Goal: Task Accomplishment & Management: Manage account settings

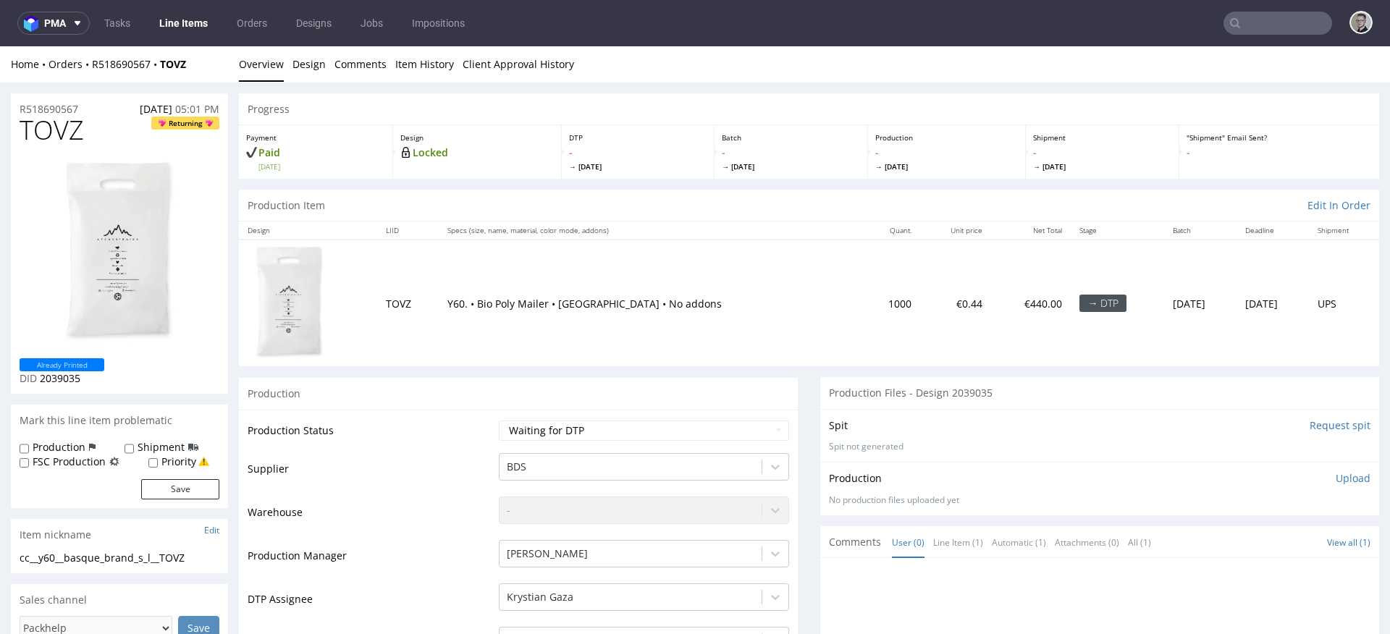
click at [544, 408] on div "Production" at bounding box center [518, 393] width 559 height 33
click at [551, 422] on select "Waiting for Artwork Waiting for Diecut Waiting for Mockup Waiting for DTP Waiti…" at bounding box center [644, 431] width 290 height 20
select select "dtp_in_process"
click at [499, 421] on select "Waiting for Artwork Waiting for Diecut Waiting for Mockup Waiting for DTP Waiti…" at bounding box center [644, 431] width 290 height 20
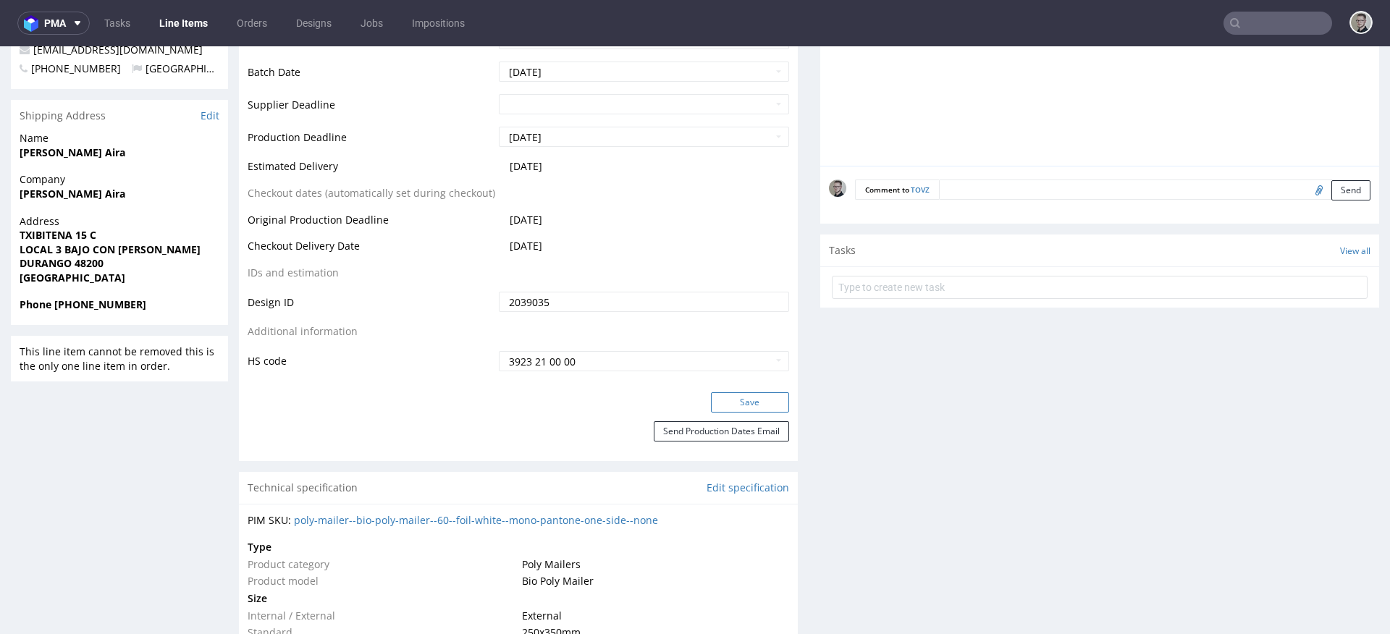
click at [750, 403] on button "Save" at bounding box center [750, 402] width 78 height 20
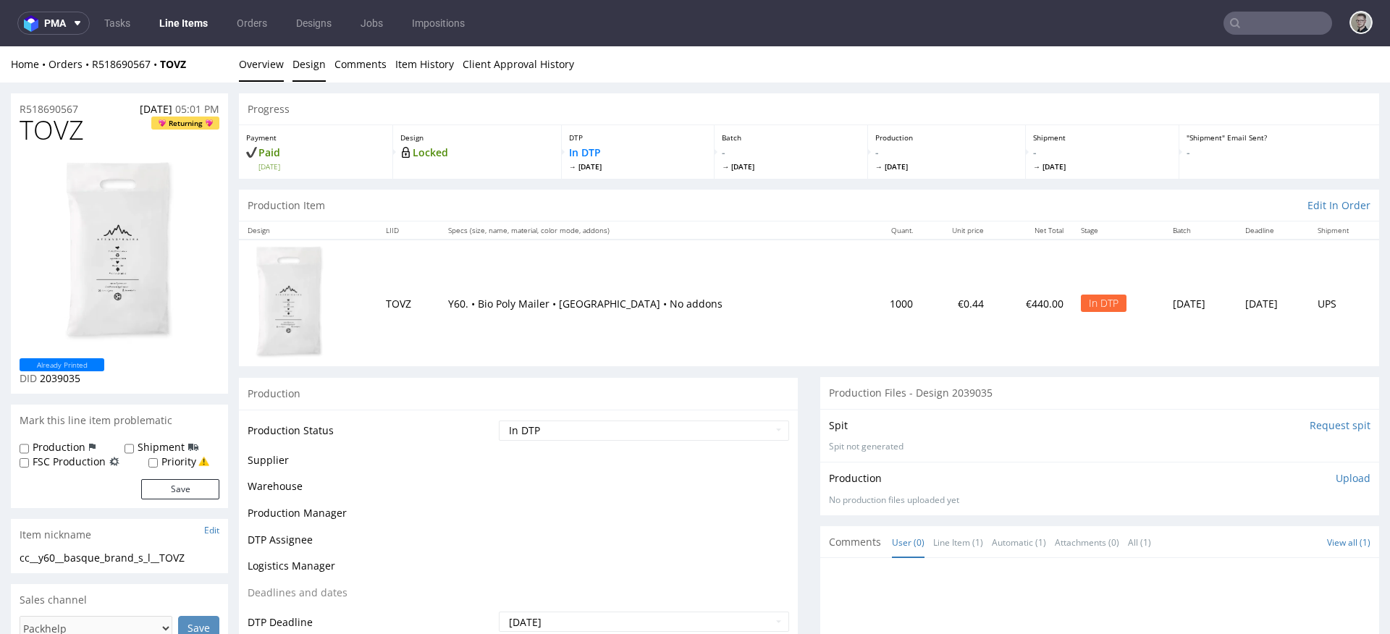
click at [304, 62] on link "Design" at bounding box center [309, 63] width 33 height 35
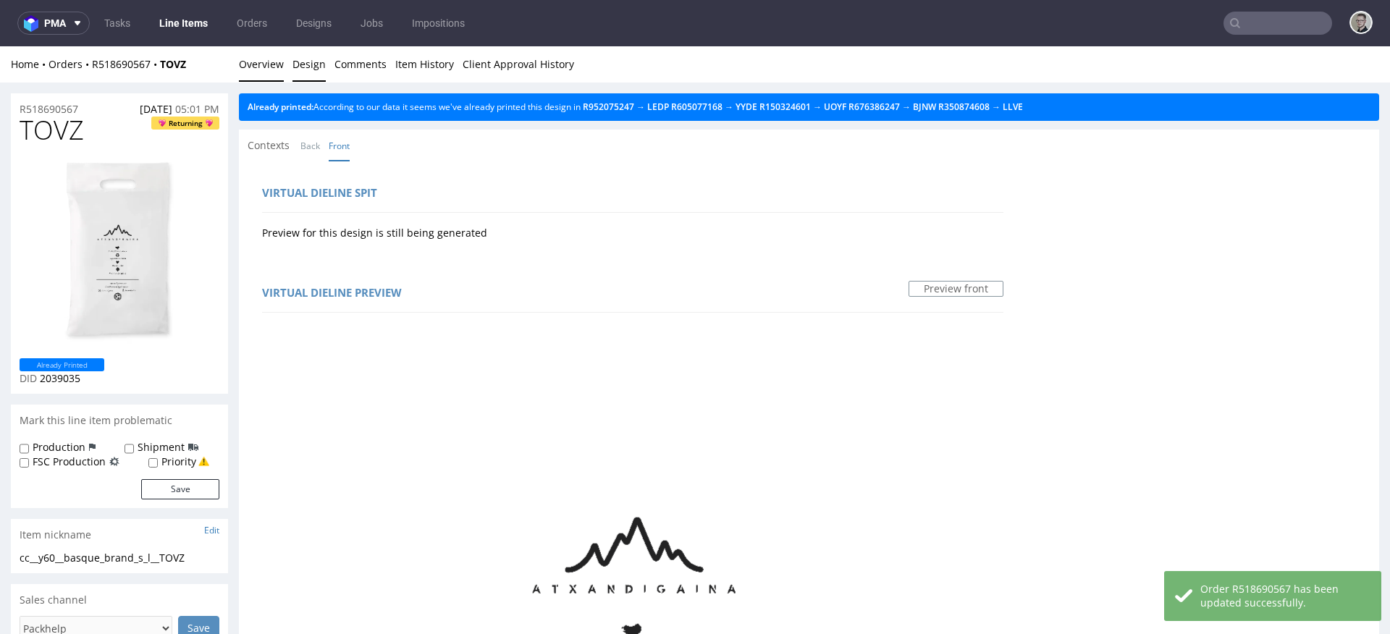
click at [261, 74] on link "Overview" at bounding box center [261, 63] width 45 height 35
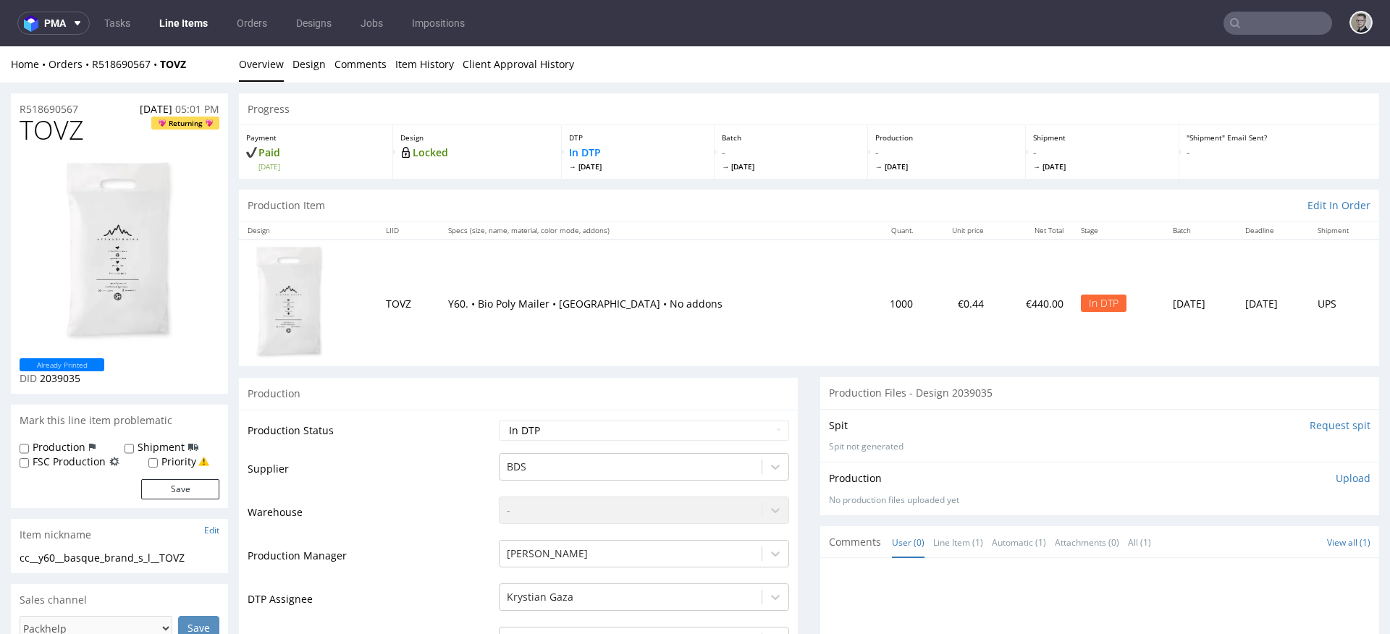
click at [90, 558] on div "cc__y60__basque_brand_s_l__TOVZ" at bounding box center [120, 558] width 200 height 14
copy div "cc__y60__basque_brand_s_l__TOVZ Update"
drag, startPoint x: 91, startPoint y: 108, endPoint x: 0, endPoint y: 108, distance: 91.2
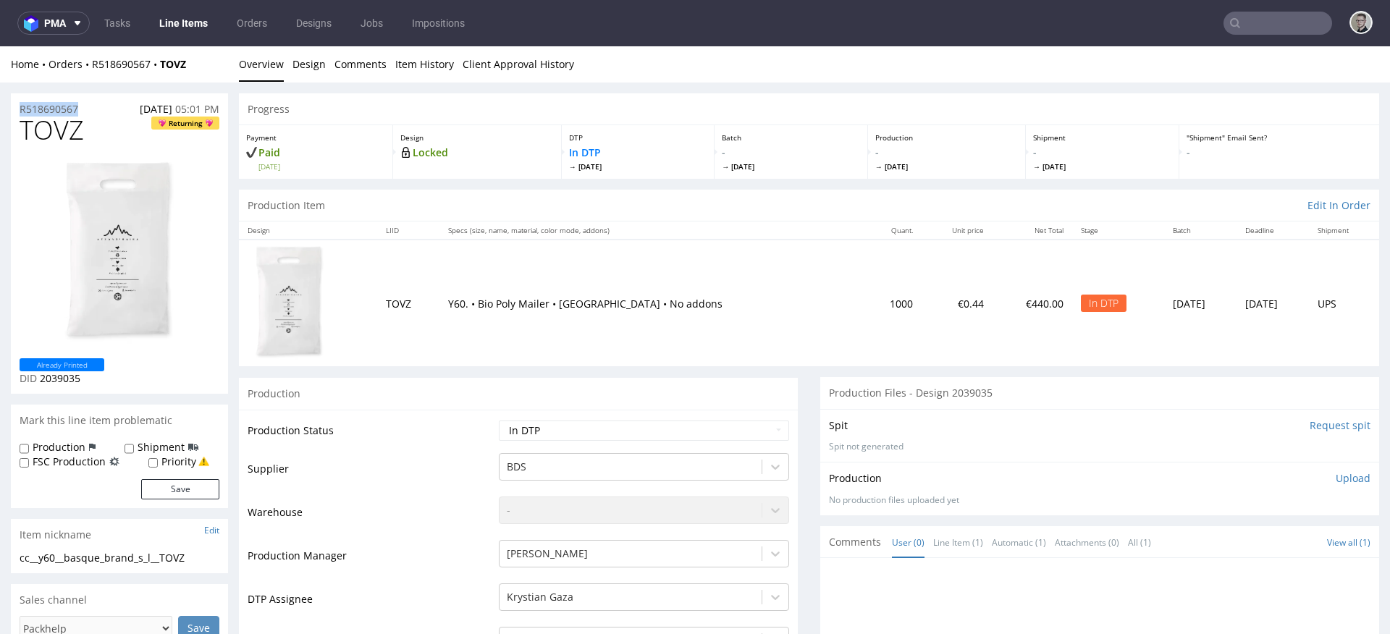
copy p "R518690567"
click at [40, 140] on span "TOVZ" at bounding box center [52, 130] width 64 height 29
copy span "TOVZ"
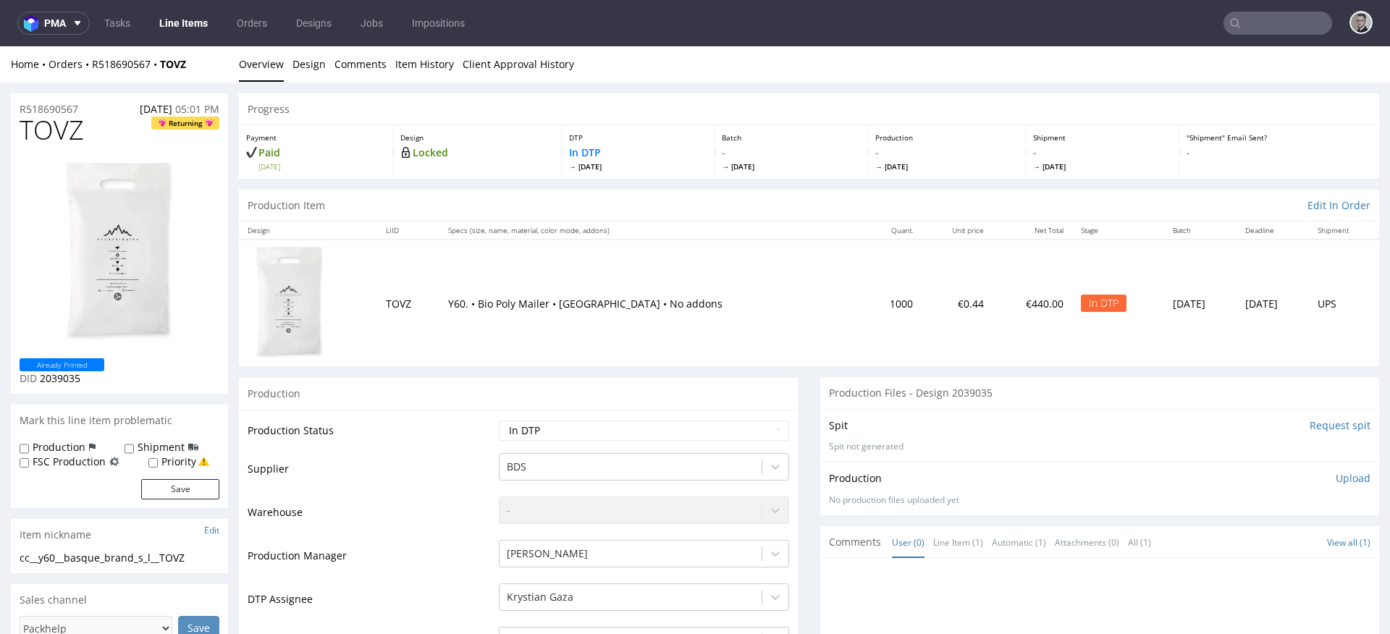
click at [1336, 477] on p "Upload" at bounding box center [1353, 478] width 35 height 14
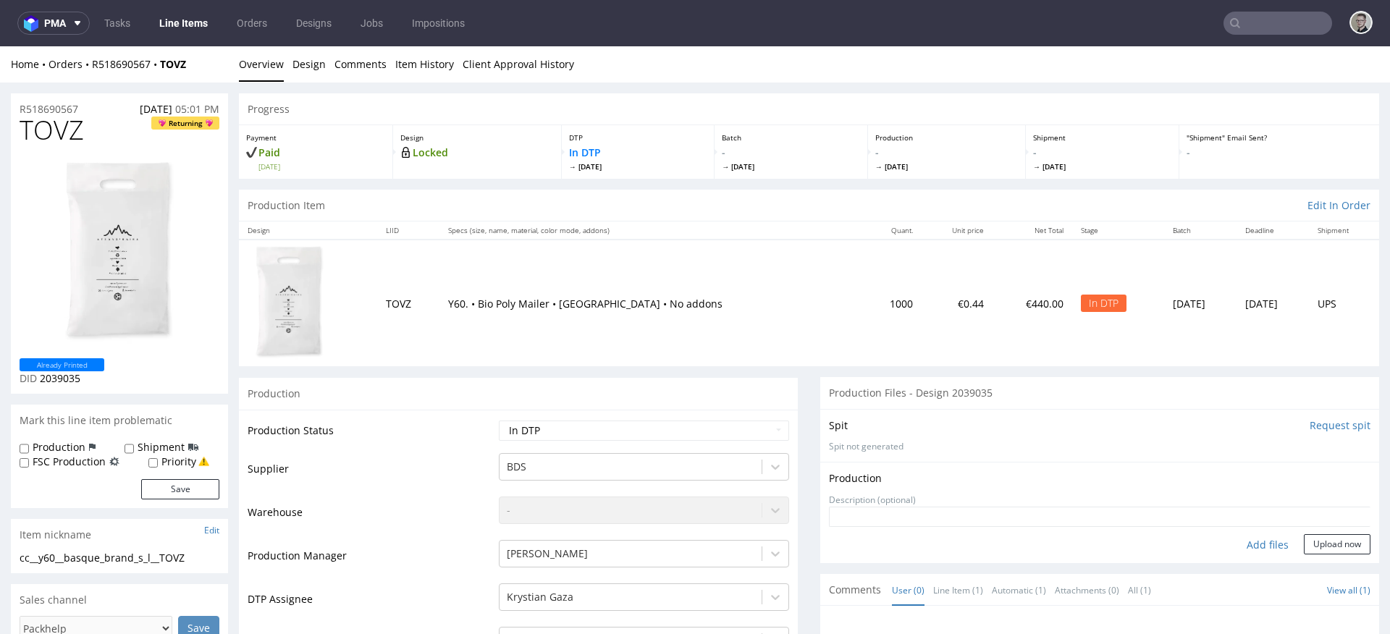
click at [1253, 543] on div "Add files" at bounding box center [1268, 545] width 72 height 22
type input "C:\fakepath\cc__y60__basque_brand_s_l__TOVZ__d2039035__oR518690567__outside.pdf"
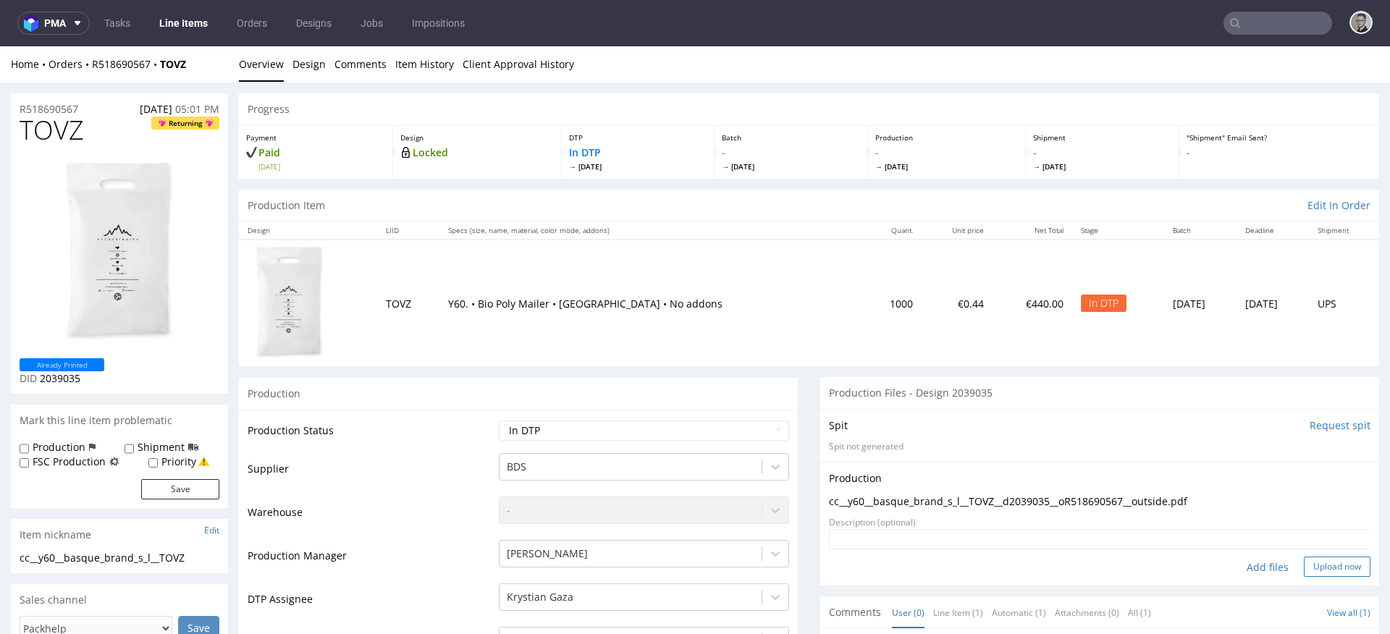
click at [1304, 564] on button "Upload now" at bounding box center [1337, 567] width 67 height 20
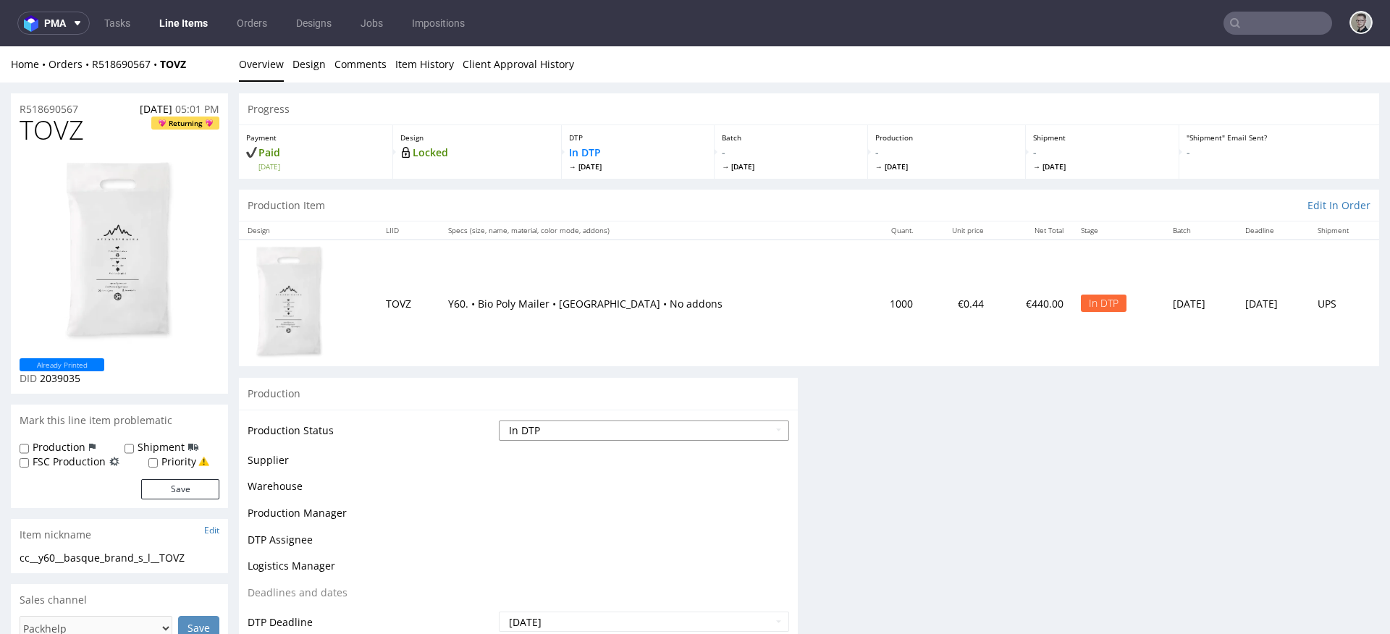
click at [637, 424] on select "Waiting for Artwork Waiting for Diecut Waiting for Mockup Waiting for DTP Waiti…" at bounding box center [644, 431] width 290 height 20
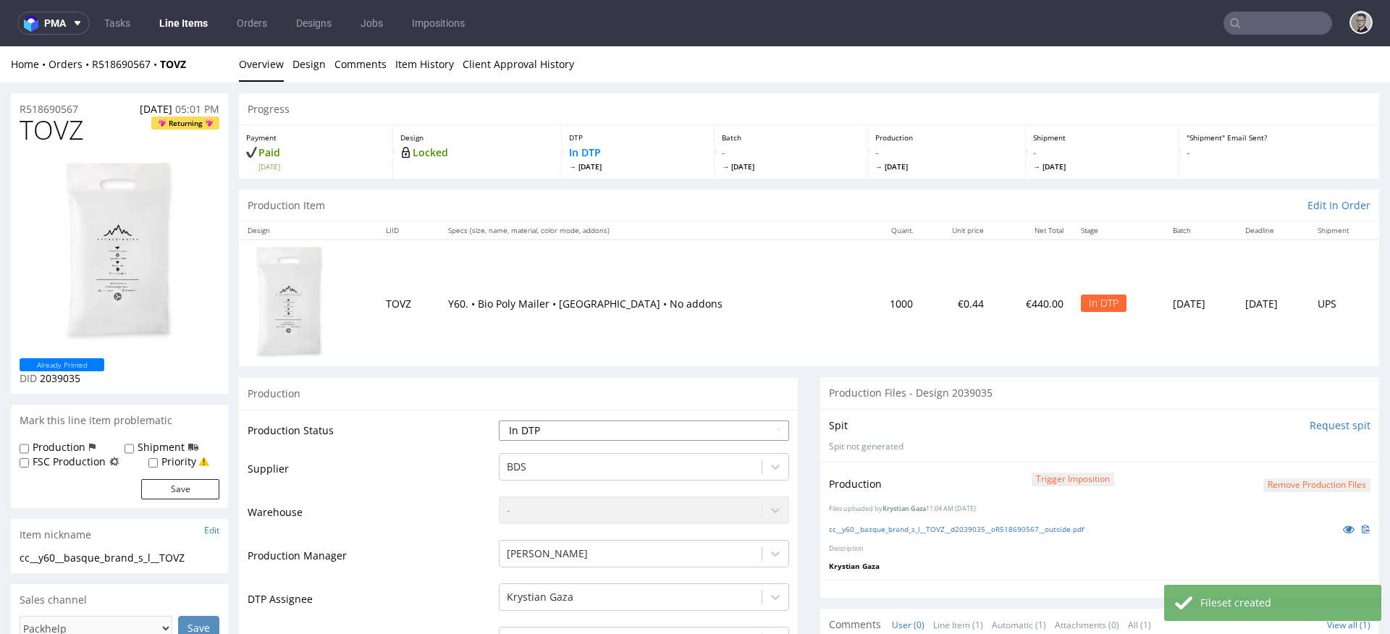
select select "dtp_production_ready"
click at [499, 421] on select "Waiting for Artwork Waiting for Diecut Waiting for Mockup Waiting for DTP Waiti…" at bounding box center [644, 431] width 290 height 20
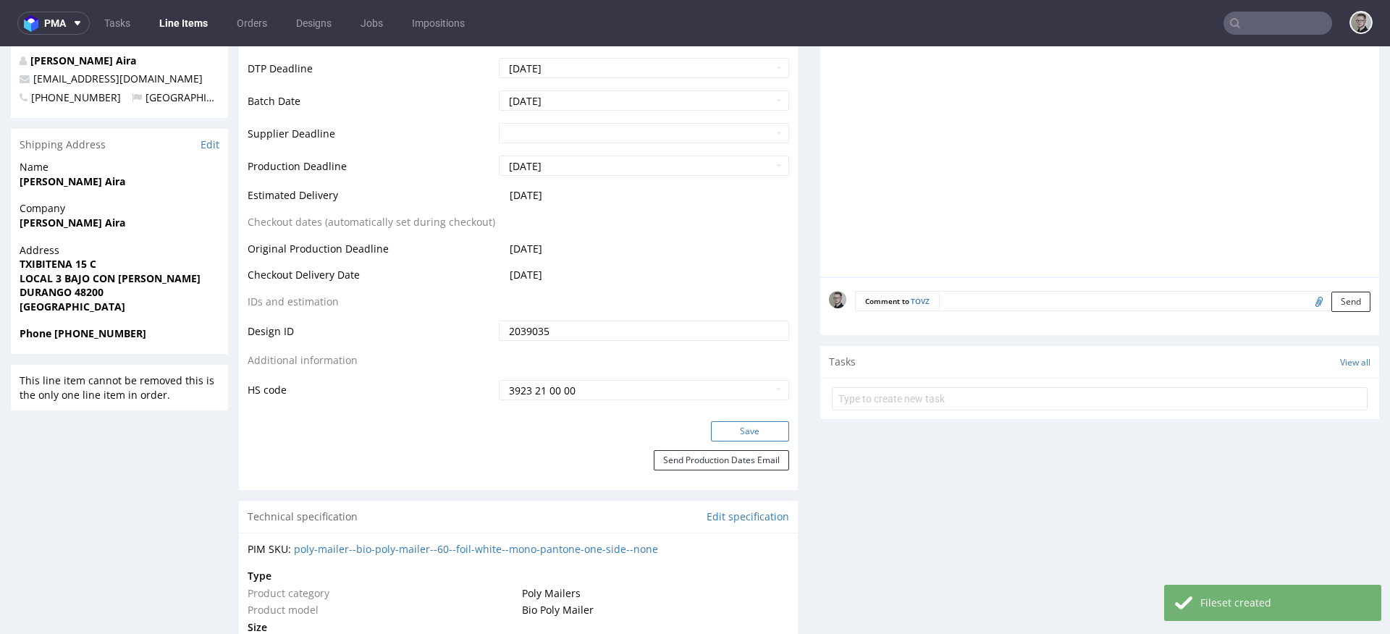
click at [769, 425] on button "Save" at bounding box center [750, 431] width 78 height 20
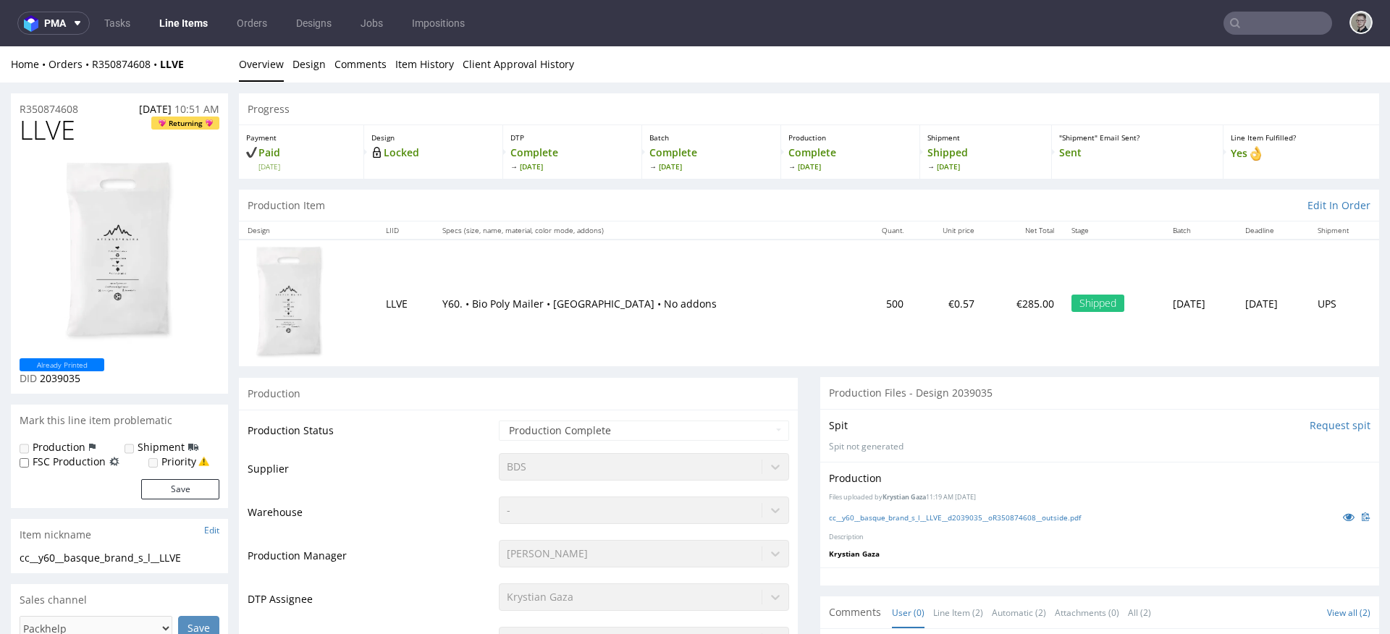
click at [950, 508] on div "Production Files uploaded by Krystian Gaza 11:19 AM May 14th, 2025 cc__y60__bas…" at bounding box center [1099, 515] width 559 height 106
click at [949, 516] on link "cc__y60__basque_brand_s_l__LLVE__d2039035__oR350874608__outside.pdf" at bounding box center [955, 518] width 252 height 10
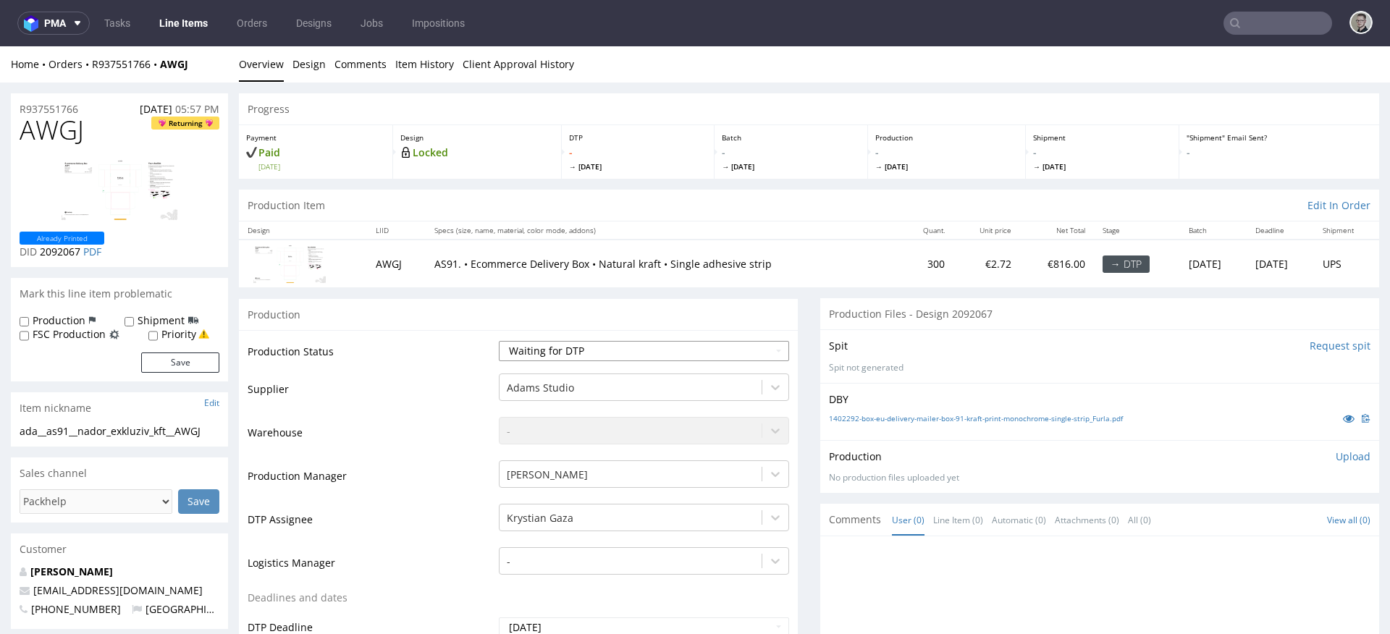
click at [616, 345] on select "Waiting for Artwork Waiting for Diecut Waiting for Mockup Waiting for DTP Waiti…" at bounding box center [644, 351] width 290 height 20
select select "dtp_in_process"
click at [499, 341] on select "Waiting for Artwork Waiting for Diecut Waiting for Mockup Waiting for DTP Waiti…" at bounding box center [644, 351] width 290 height 20
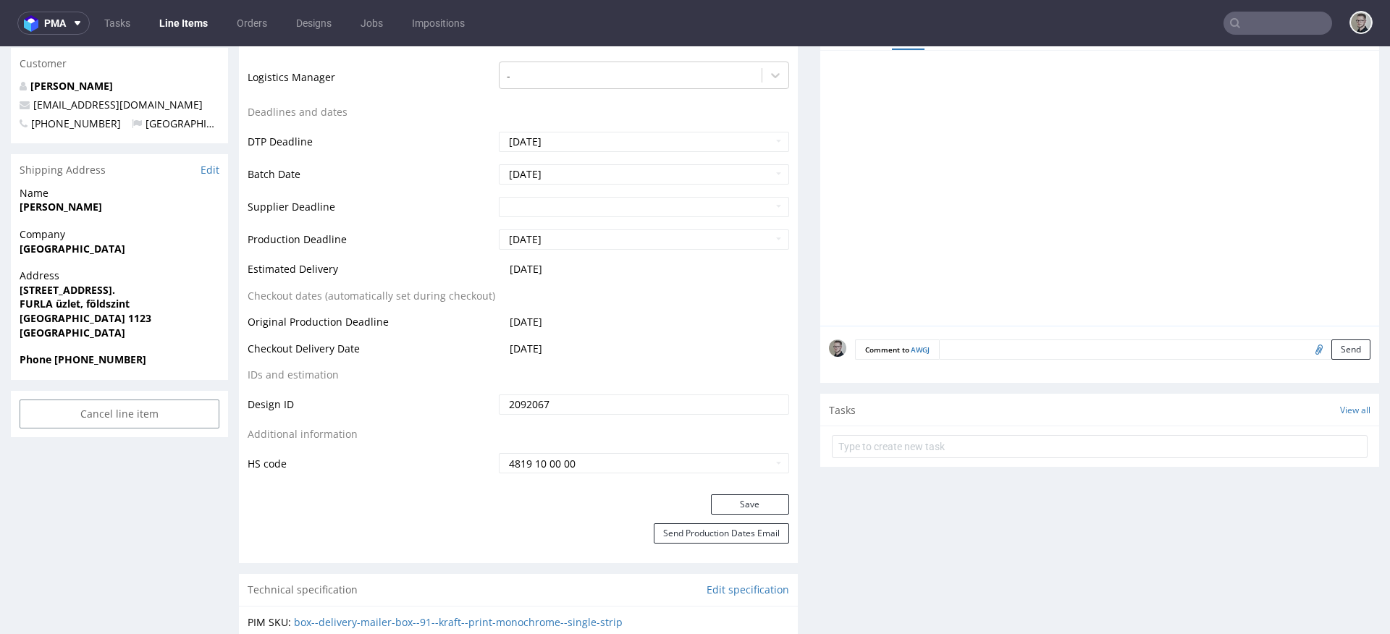
scroll to position [570, 0]
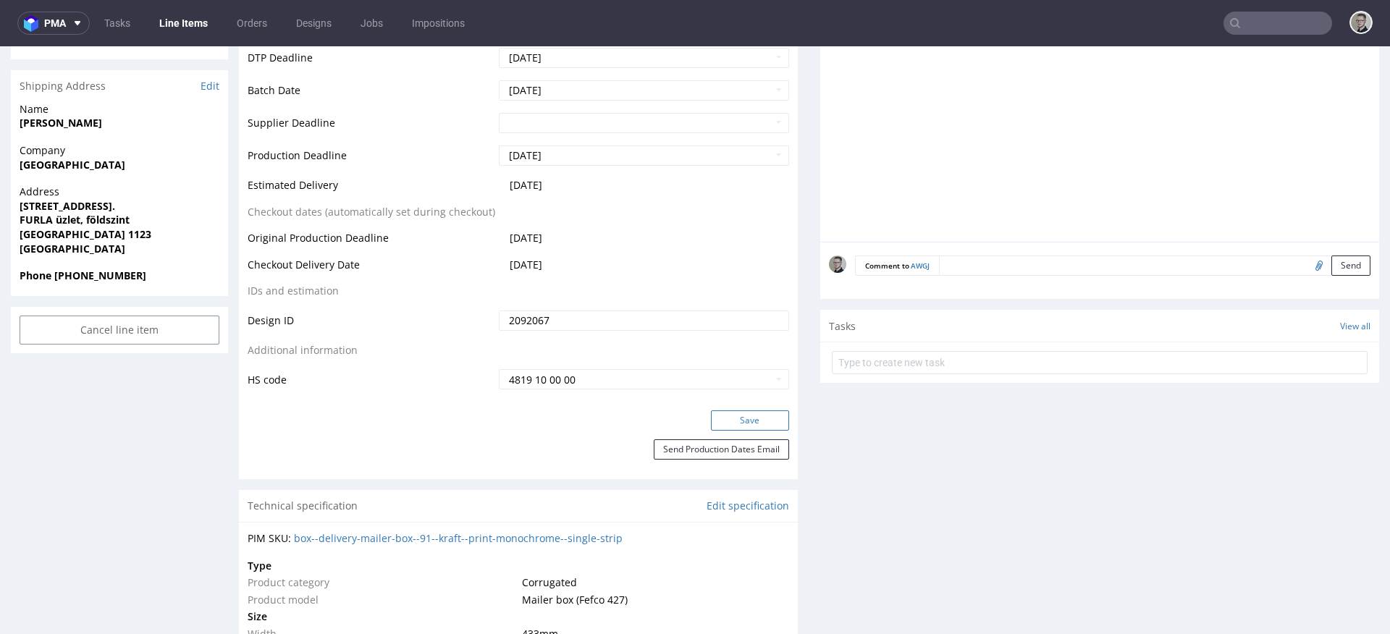
click at [737, 411] on button "Save" at bounding box center [750, 421] width 78 height 20
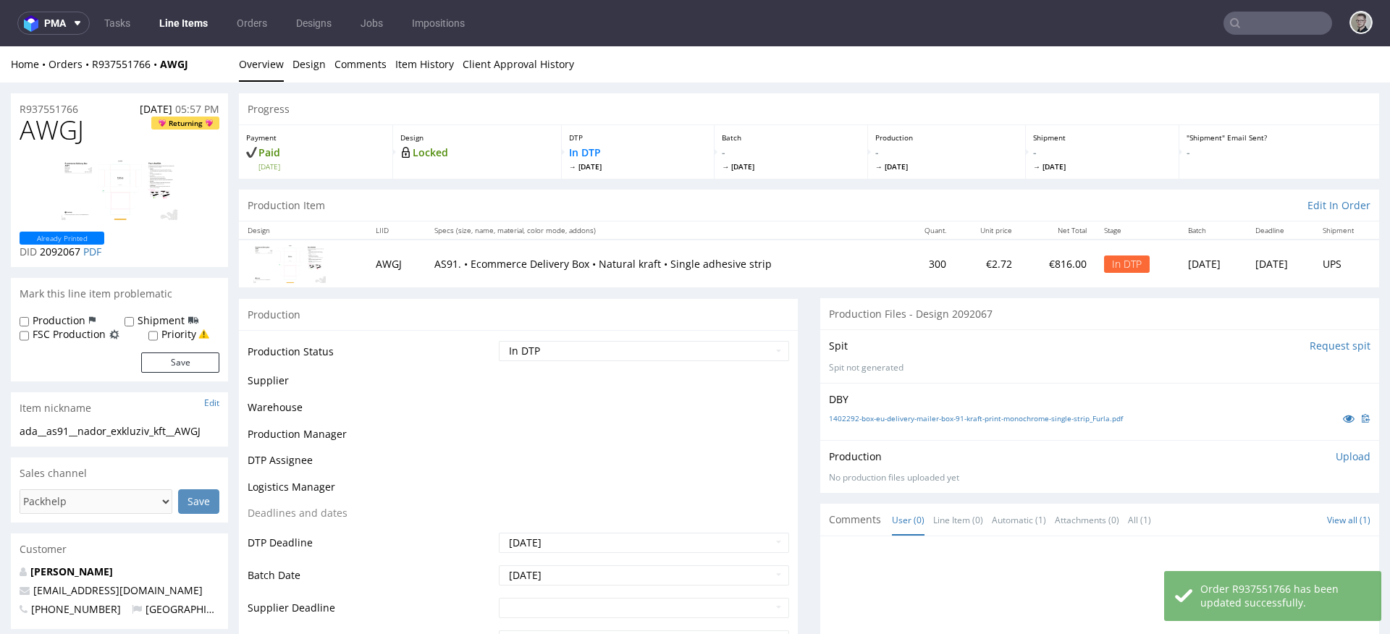
scroll to position [0, 0]
click at [313, 66] on link "Design" at bounding box center [309, 63] width 33 height 35
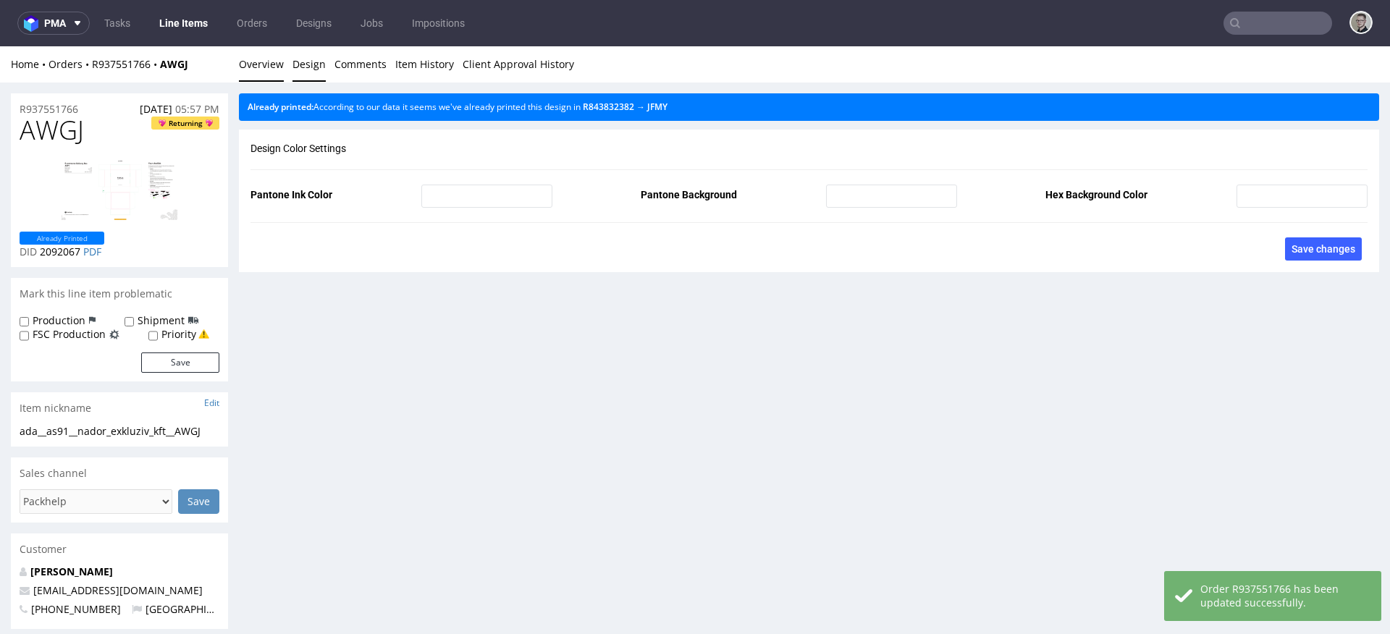
click at [254, 65] on link "Overview" at bounding box center [261, 63] width 45 height 35
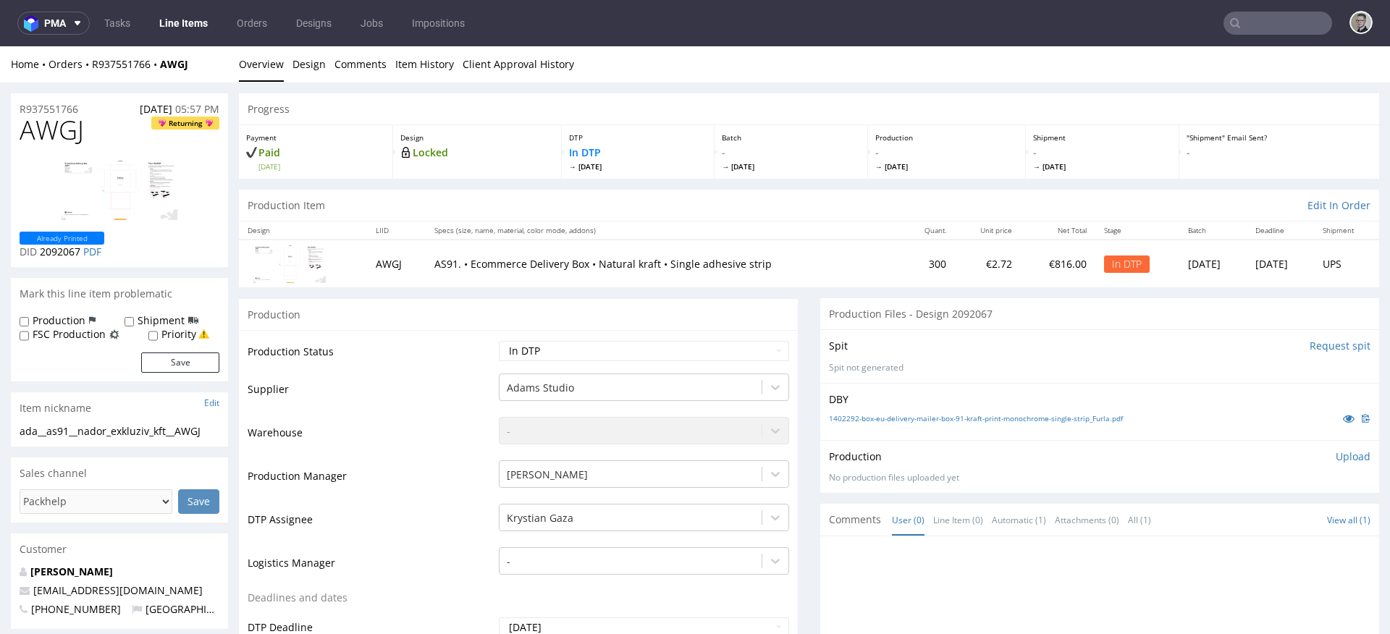
click at [114, 434] on div "ada__as91__nador_exkluziv_kft__AWGJ" at bounding box center [120, 431] width 200 height 14
click at [113, 434] on div "ada__as91__nador_exkluziv_kft__AWGJ" at bounding box center [120, 431] width 200 height 14
copy div "ada__as91__nador_exkluziv_kft__AWGJ Update"
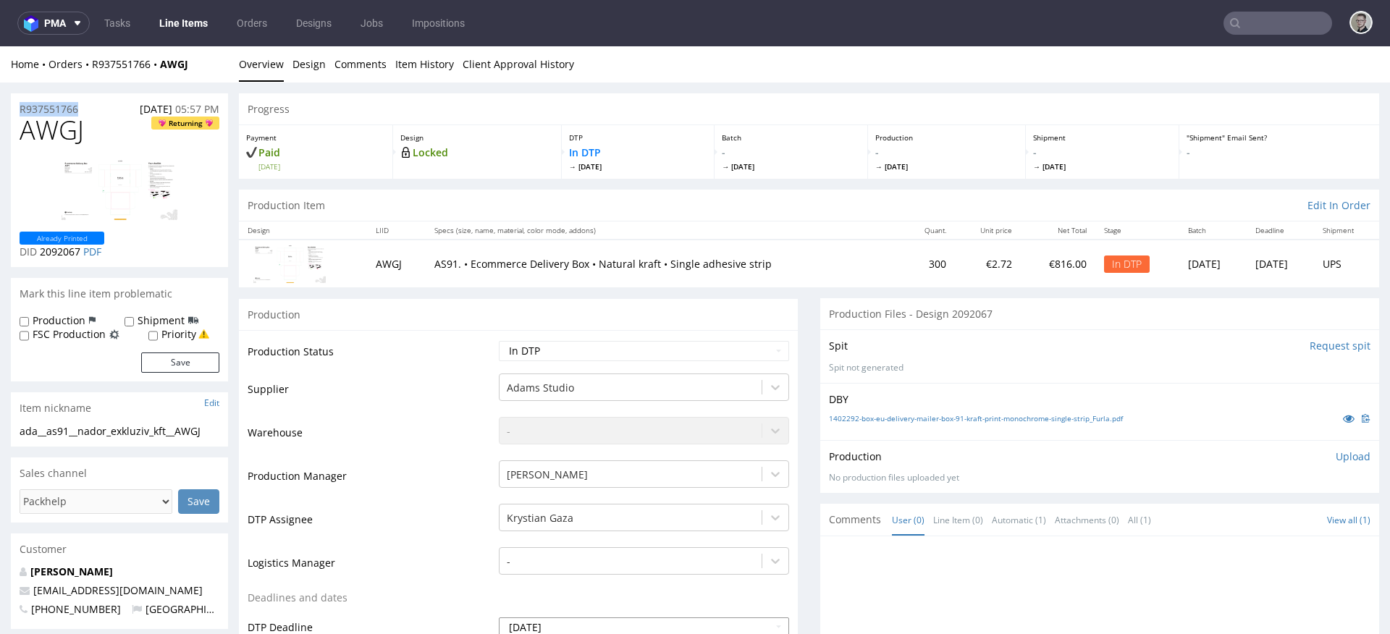
copy p "R937551766"
click at [1338, 463] on p "Upload" at bounding box center [1353, 457] width 35 height 14
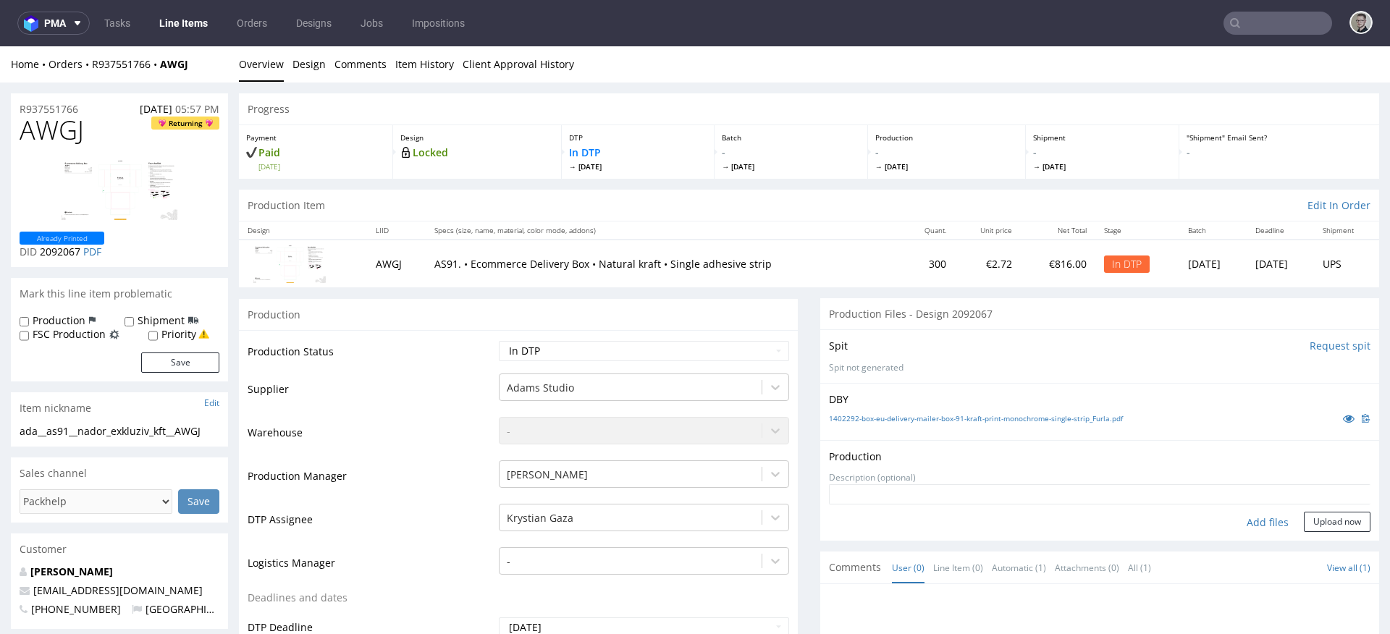
click at [1240, 522] on div "Add files" at bounding box center [1268, 523] width 72 height 22
type input "C:\fakepath\ada__as91__nador_exkluziv_kft__AWGJ__d2092067__oR937551766__2__outs…"
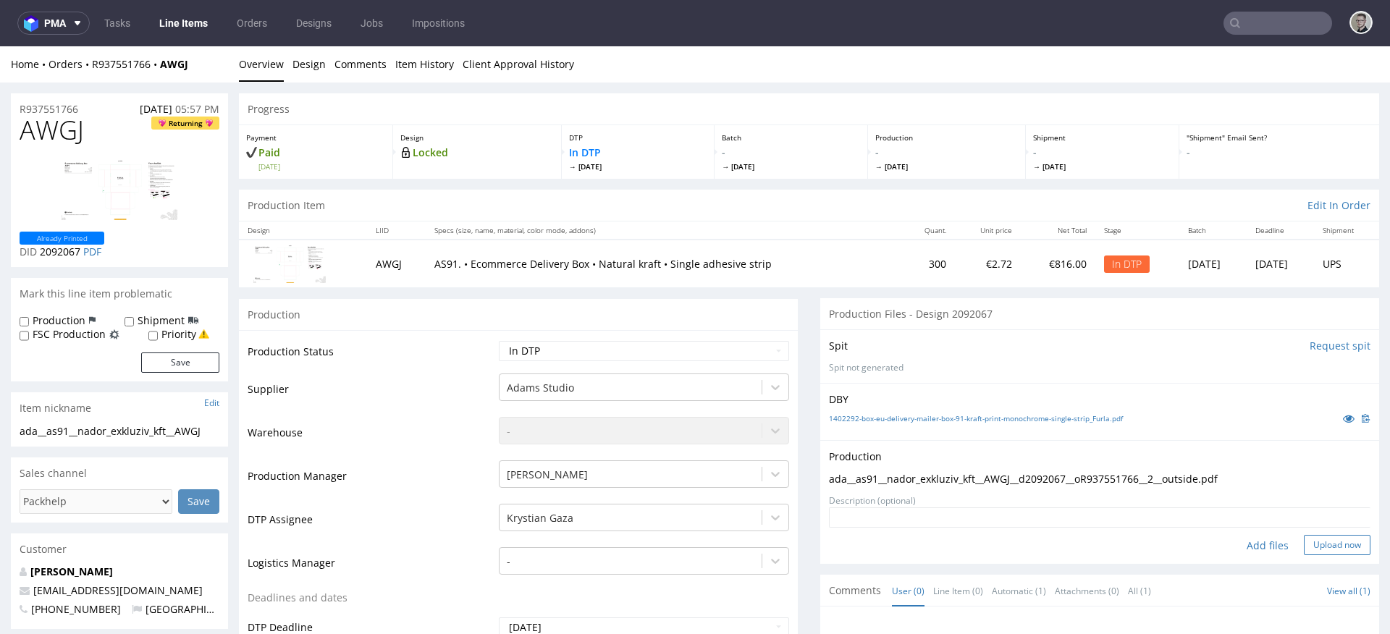
click at [1334, 541] on button "Upload now" at bounding box center [1337, 545] width 67 height 20
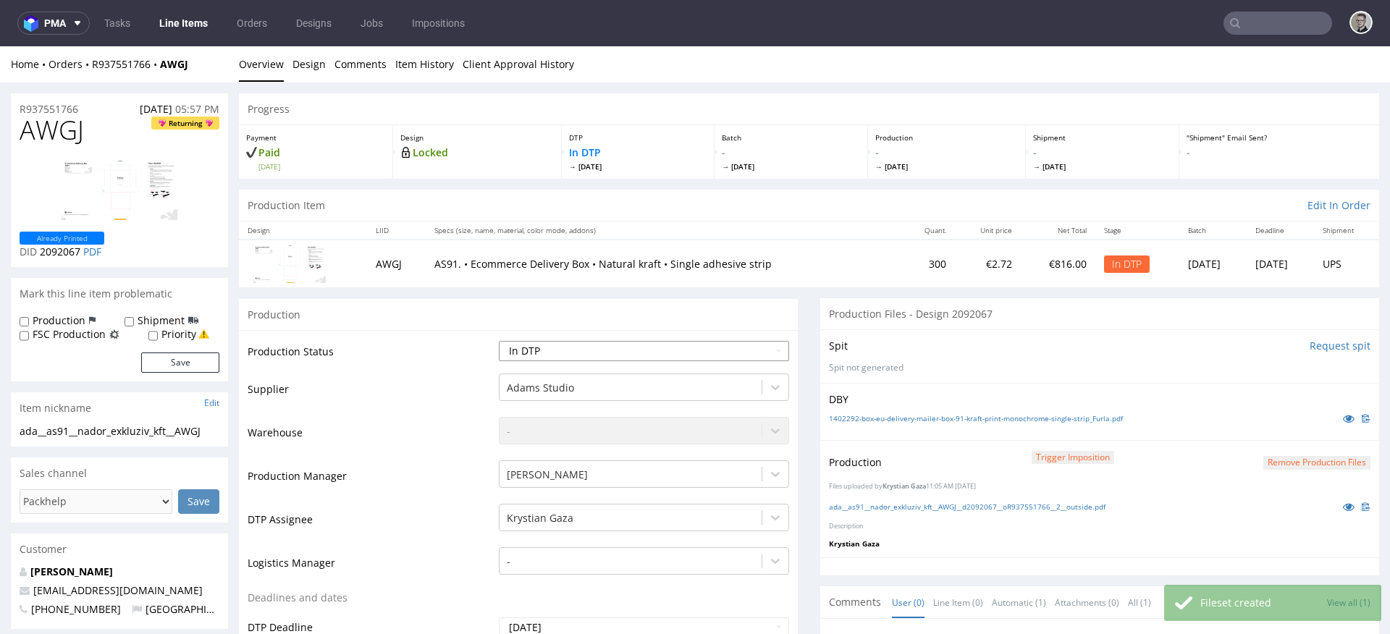
click at [613, 351] on select "Waiting for Artwork Waiting for Diecut Waiting for Mockup Waiting for DTP Waiti…" at bounding box center [644, 351] width 290 height 20
select select "dtp_production_ready"
click at [499, 341] on select "Waiting for Artwork Waiting for Diecut Waiting for Mockup Waiting for DTP Waiti…" at bounding box center [644, 351] width 290 height 20
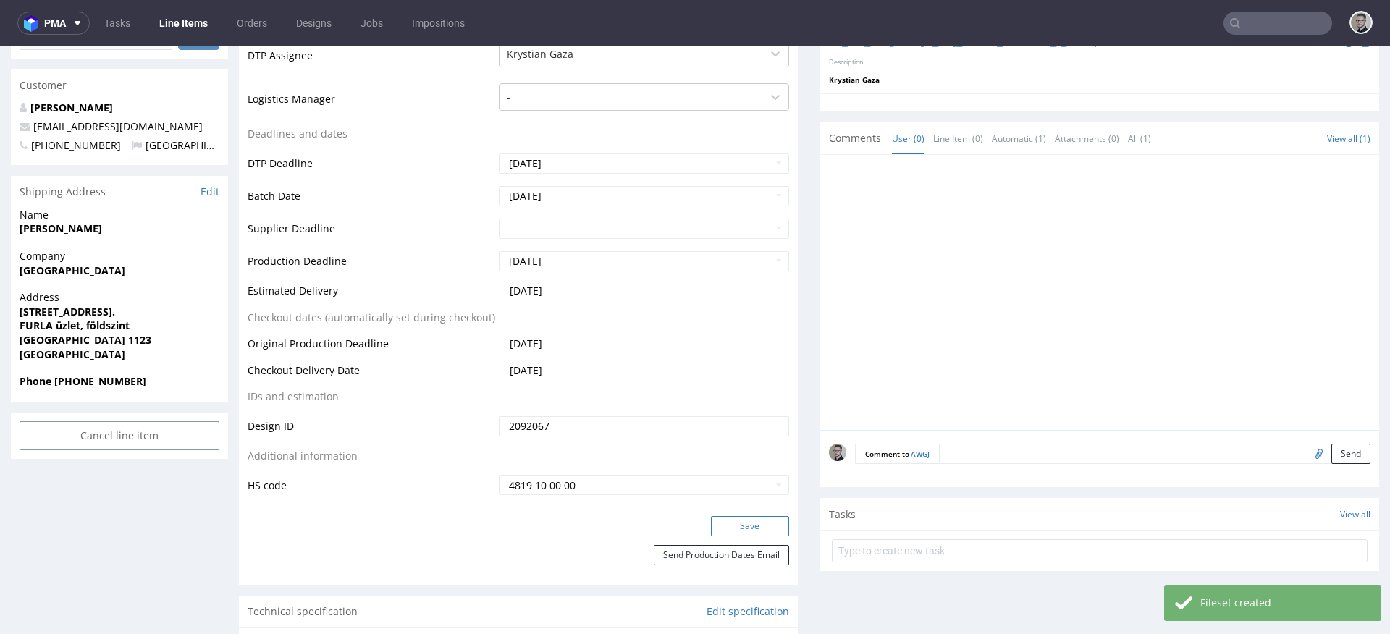
click at [754, 523] on button "Save" at bounding box center [750, 526] width 78 height 20
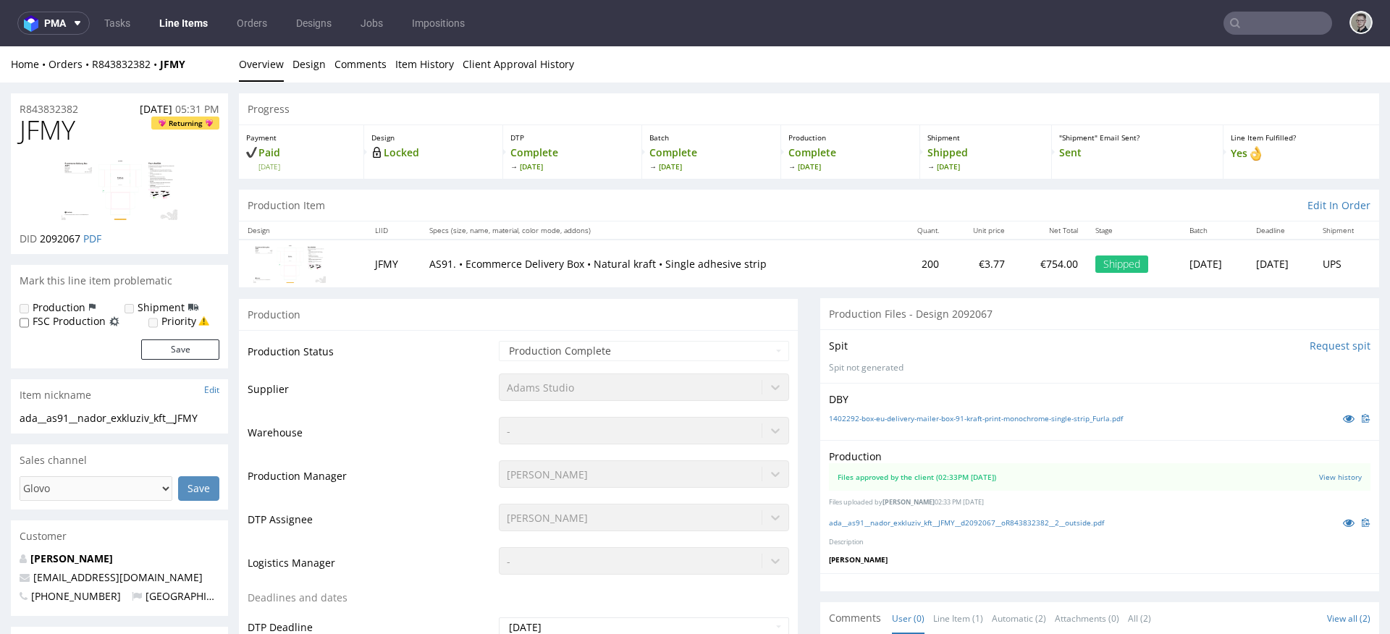
click at [1006, 532] on div "Production Files approved by the client (02:33PM [DATE]) View history Files upl…" at bounding box center [1099, 506] width 559 height 133
click at [1011, 526] on link "ada__as91__nador_exkluziv_kft__JFMY__d2092067__oR843832382__2__outside.pdf" at bounding box center [966, 523] width 275 height 10
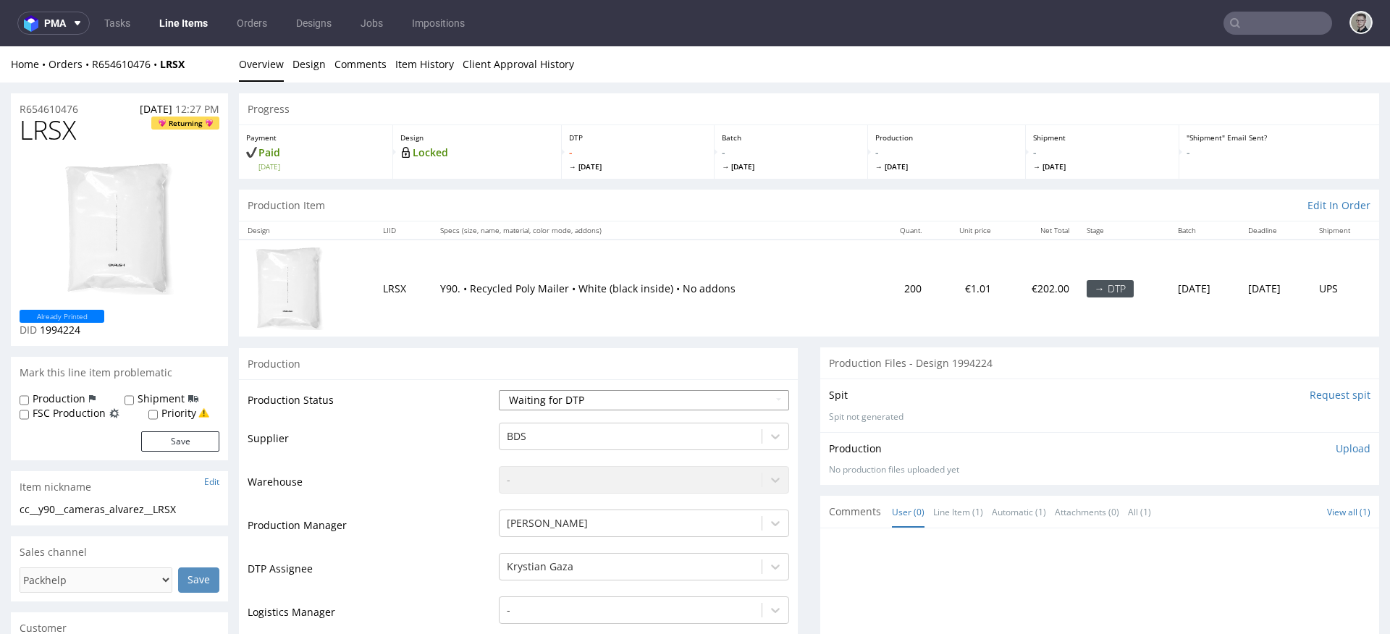
click at [607, 400] on select "Waiting for Artwork Waiting for Diecut Waiting for Mockup Waiting for DTP Waiti…" at bounding box center [644, 400] width 290 height 20
select select "dtp_in_process"
click at [499, 390] on select "Waiting for Artwork Waiting for Diecut Waiting for Mockup Waiting for DTP Waiti…" at bounding box center [644, 400] width 290 height 20
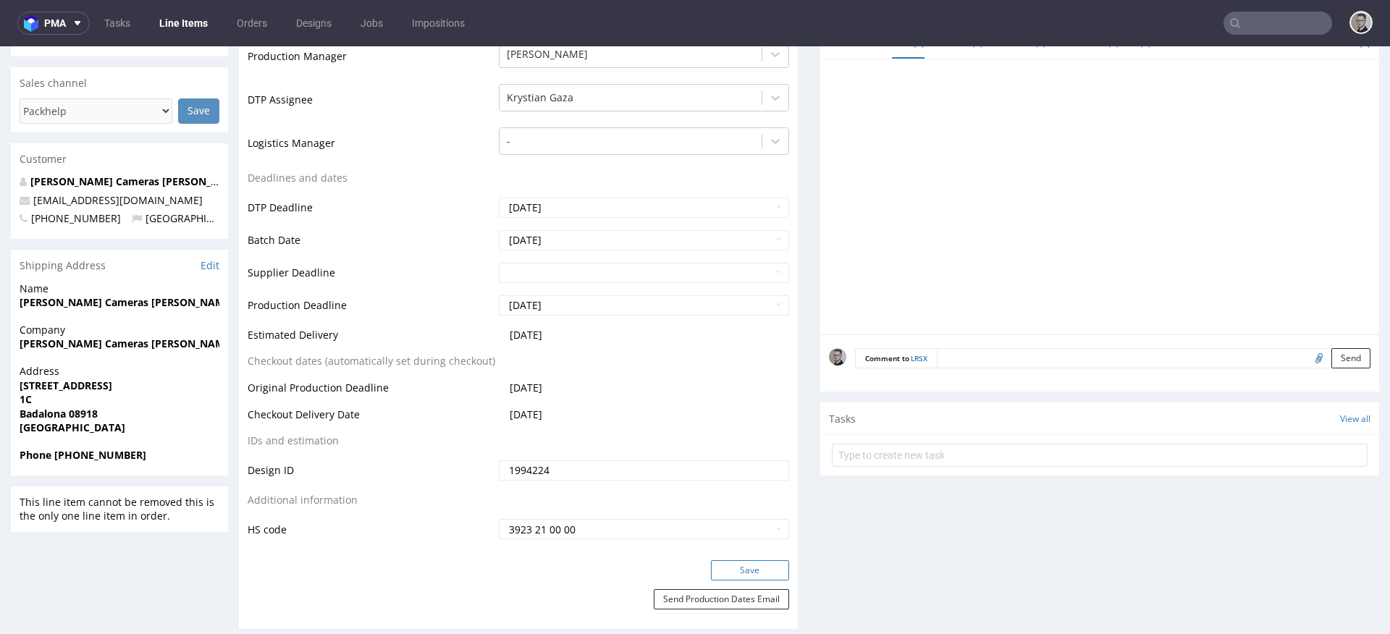
click at [749, 571] on button "Save" at bounding box center [750, 570] width 78 height 20
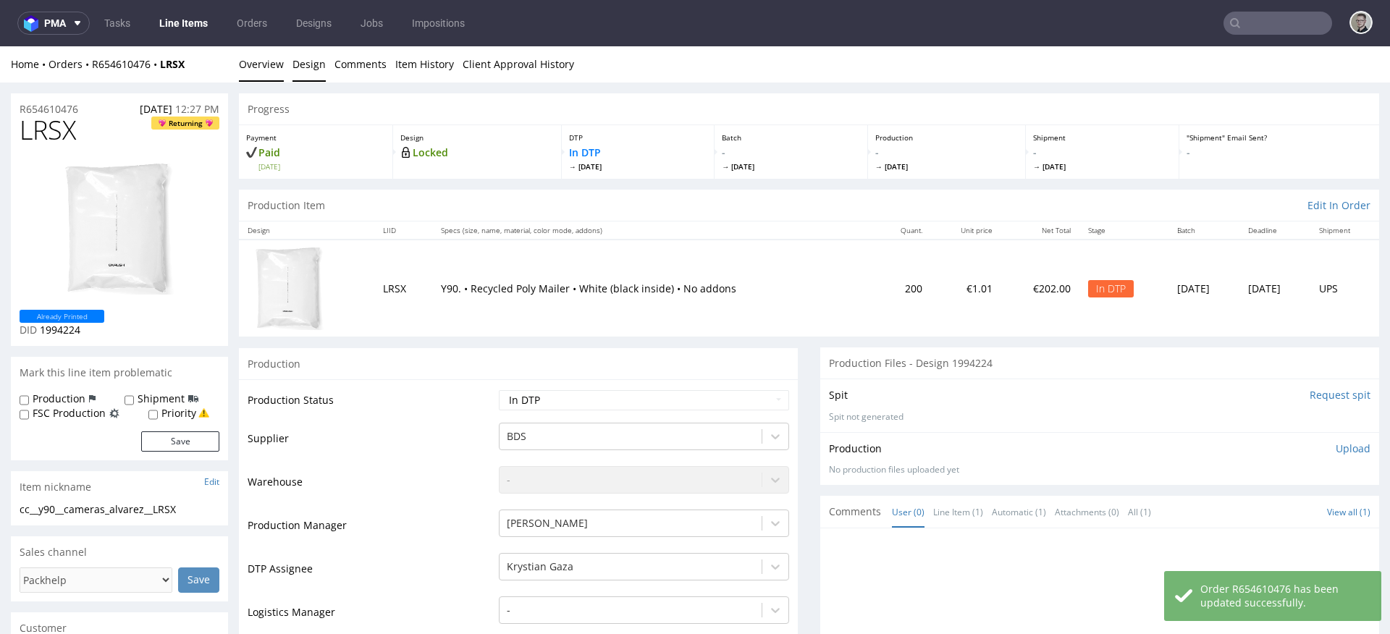
click at [313, 67] on link "Design" at bounding box center [309, 63] width 33 height 35
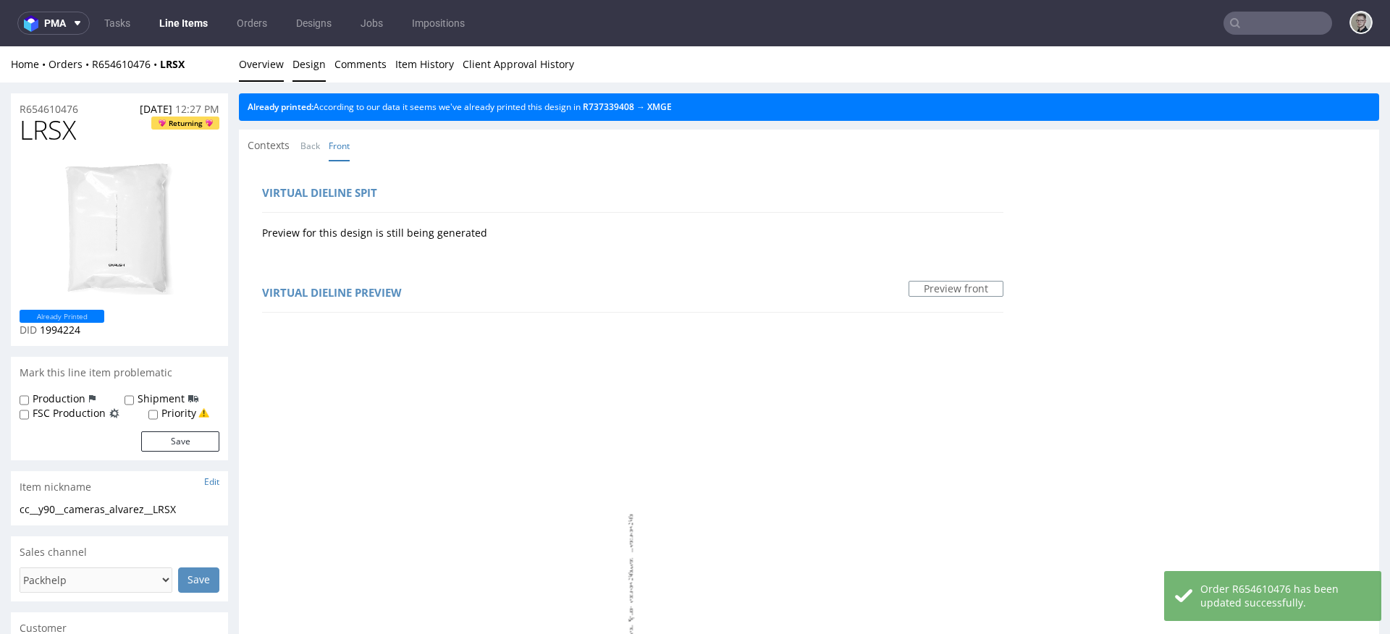
click at [272, 70] on link "Overview" at bounding box center [261, 63] width 45 height 35
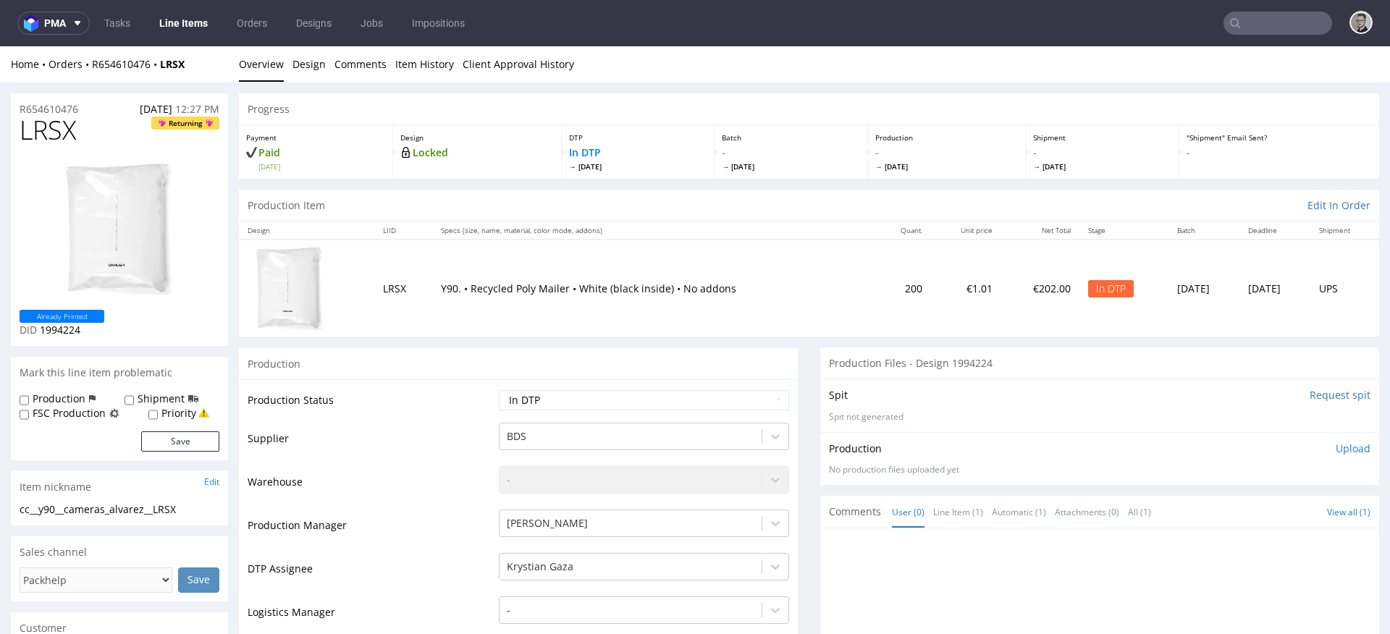
click at [97, 497] on div "Item nickname Edit" at bounding box center [119, 487] width 217 height 32
click at [97, 507] on div "cc__y90__cameras_alvarez__LRSX" at bounding box center [120, 509] width 200 height 14
copy div "cc__y90__cameras_alvarez__LRSX"
drag, startPoint x: 98, startPoint y: 106, endPoint x: 0, endPoint y: 97, distance: 98.2
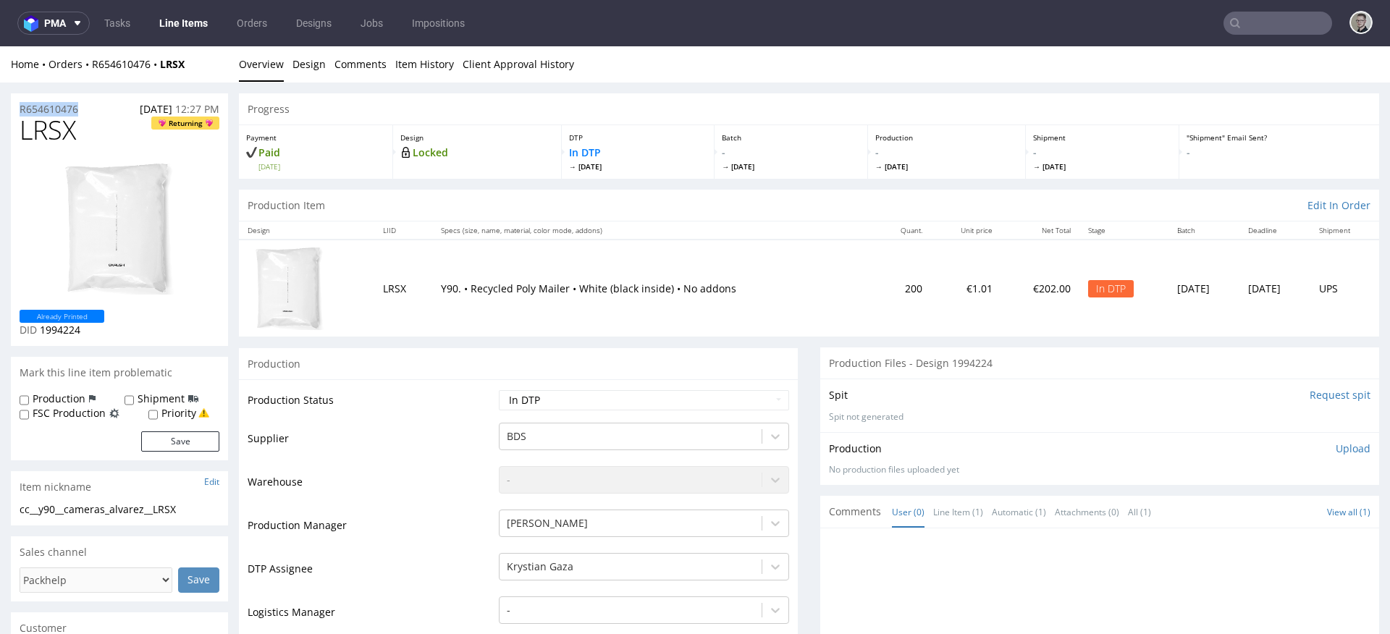
copy p "R654610476"
click at [37, 131] on span "LRSX" at bounding box center [48, 130] width 56 height 29
copy span "LRSX"
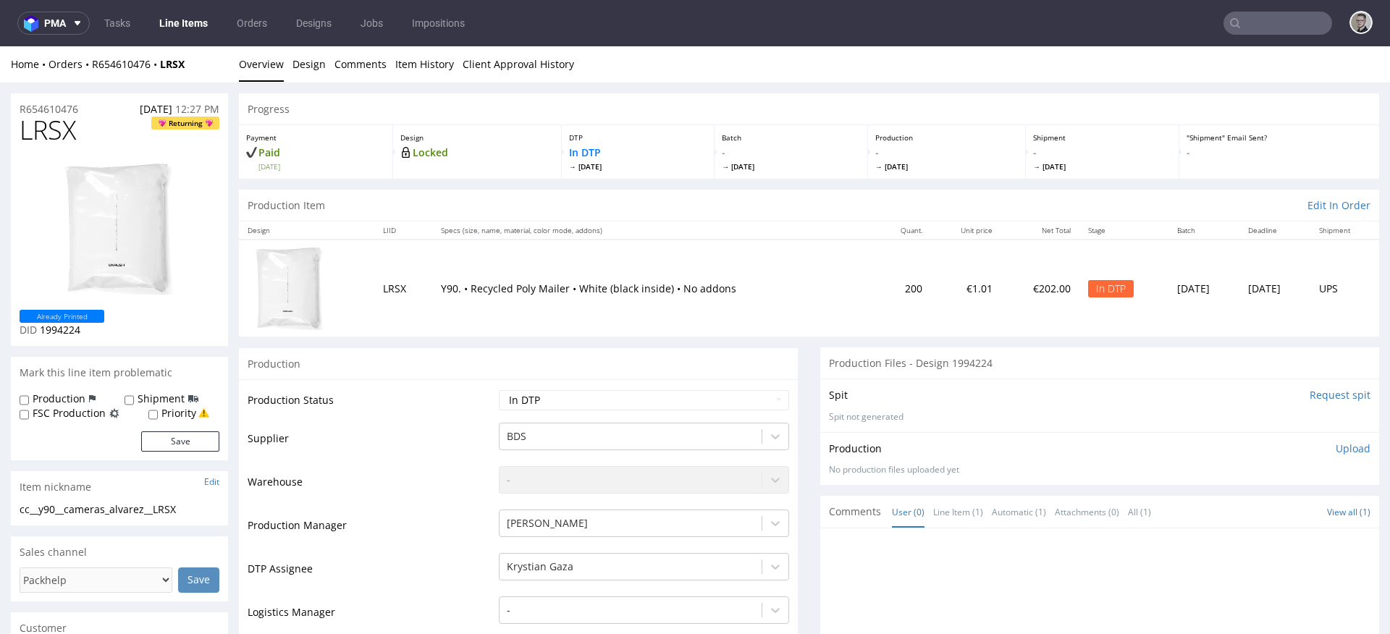
click at [1336, 449] on p "Upload" at bounding box center [1353, 449] width 35 height 14
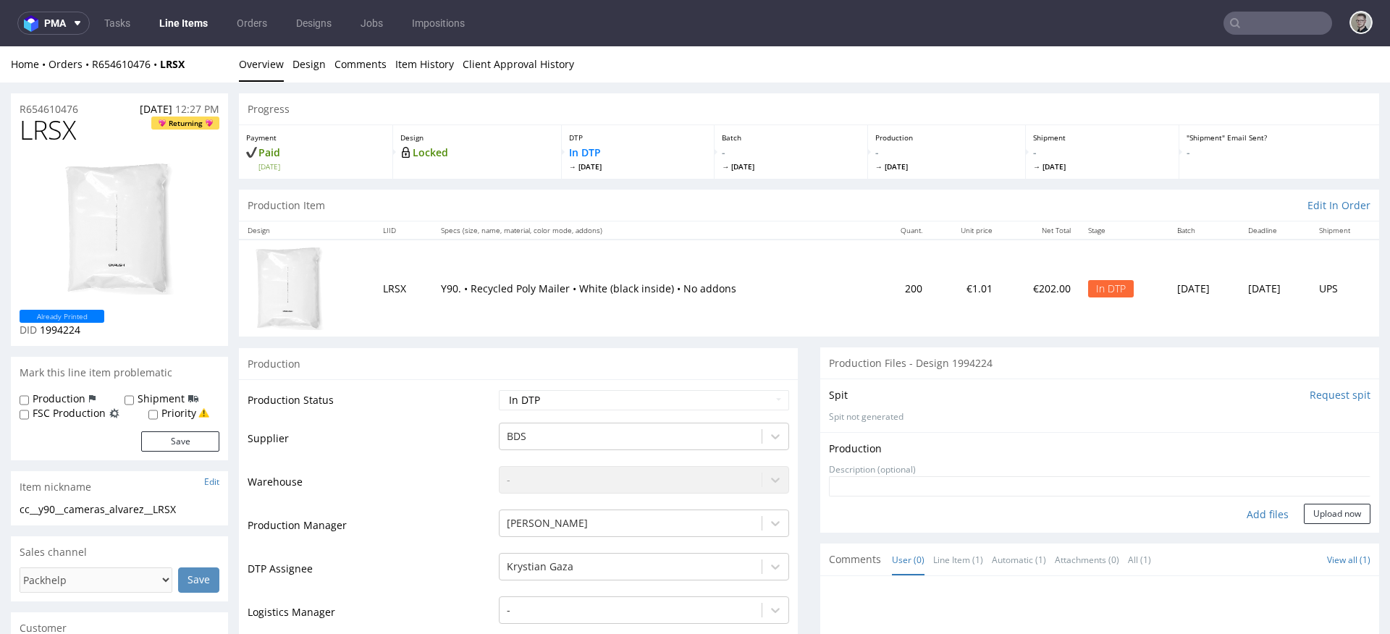
click at [1249, 512] on div "Add files" at bounding box center [1268, 515] width 72 height 22
type input "C:\fakepath\cc__y90__cameras_alvarez__LRSX__d1994224__oR654610476__outside.pdf"
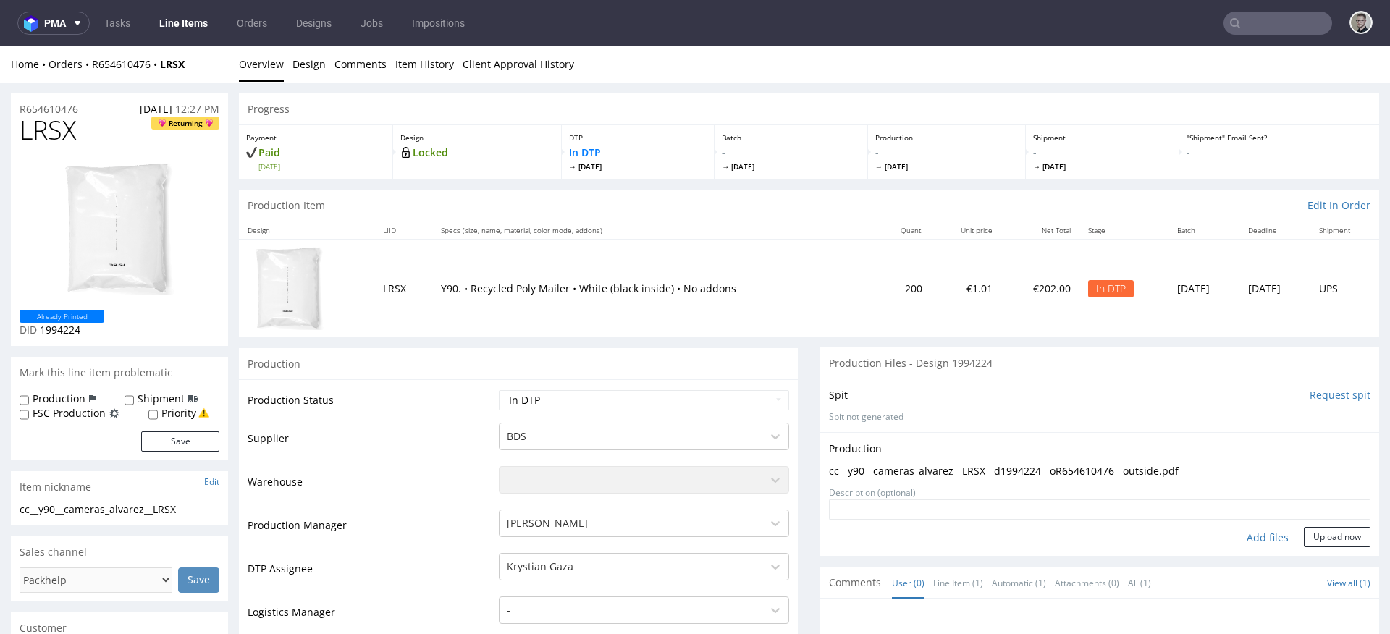
click at [1305, 526] on form "Add files Upload now" at bounding box center [1100, 524] width 542 height 48
click at [1308, 536] on button "Upload now" at bounding box center [1337, 537] width 67 height 20
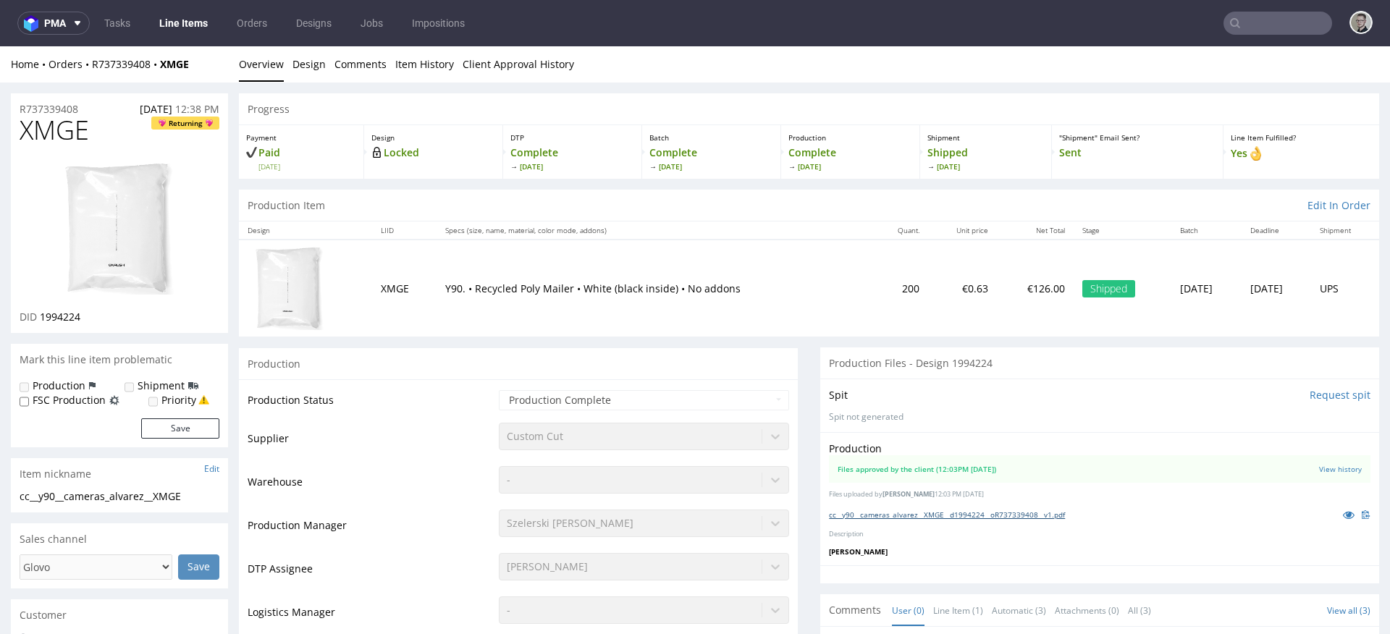
click at [901, 516] on link "cc__y90__cameras_alvarez__XMGE__d1994224__oR737339408__v1.pdf" at bounding box center [947, 515] width 236 height 10
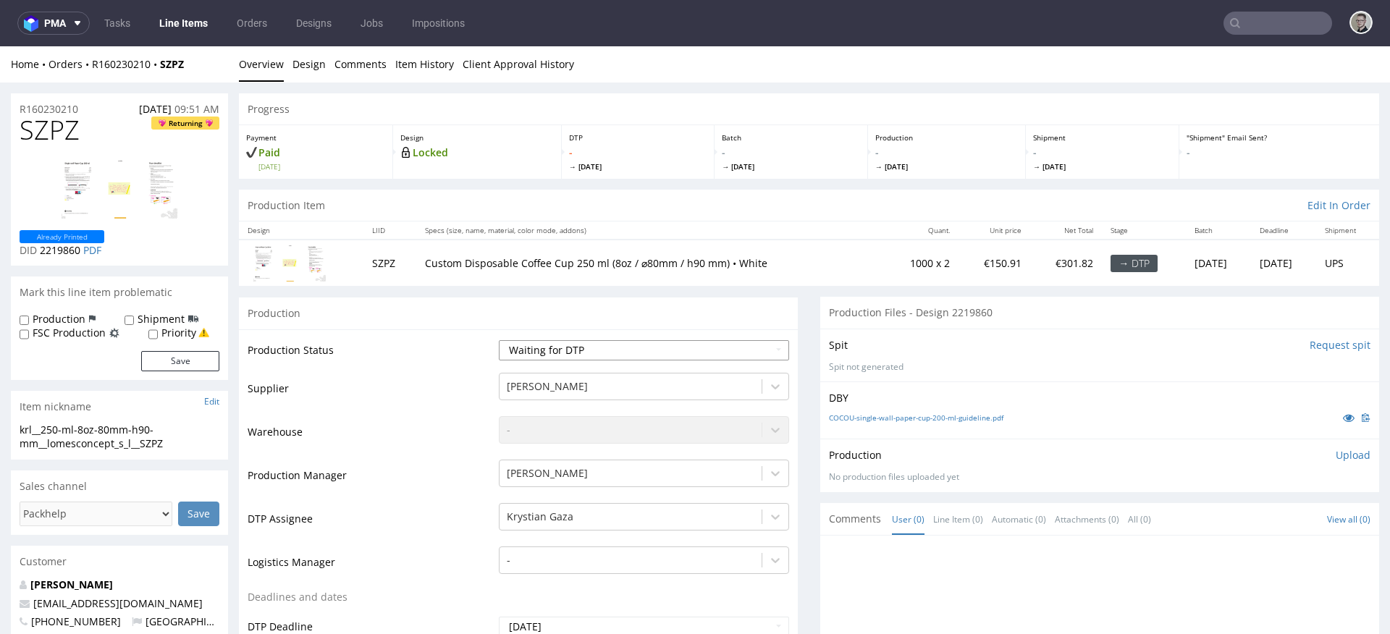
click at [621, 353] on select "Waiting for Artwork Waiting for Diecut Waiting for Mockup Waiting for DTP Waiti…" at bounding box center [644, 350] width 290 height 20
select select "dtp_in_process"
click at [499, 340] on select "Waiting for Artwork Waiting for Diecut Waiting for Mockup Waiting for DTP Waiti…" at bounding box center [644, 350] width 290 height 20
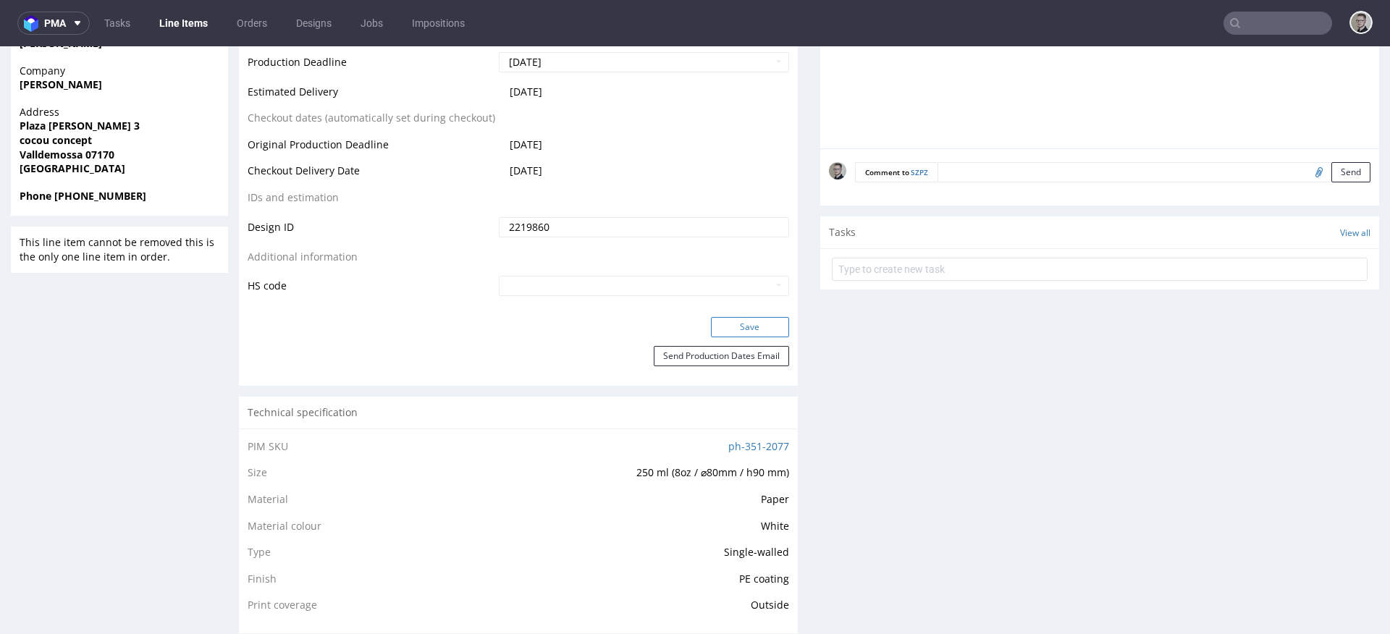
click at [711, 322] on button "Save" at bounding box center [750, 327] width 78 height 20
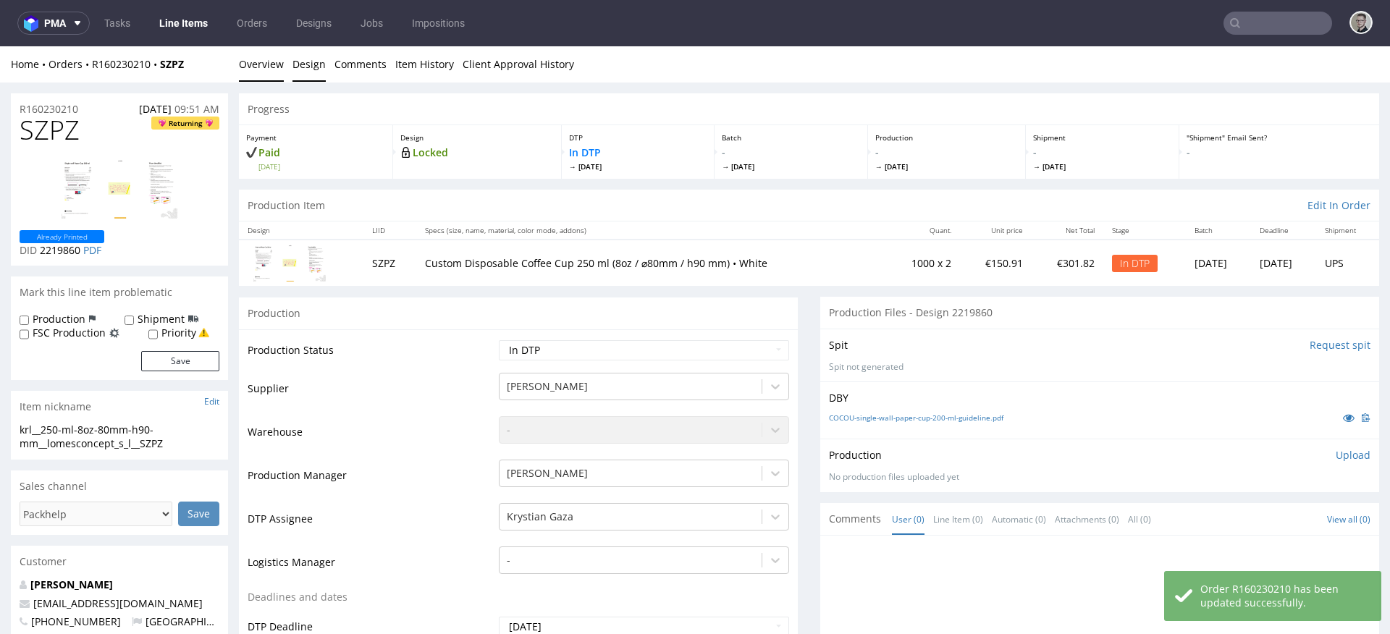
click at [303, 67] on link "Design" at bounding box center [309, 63] width 33 height 35
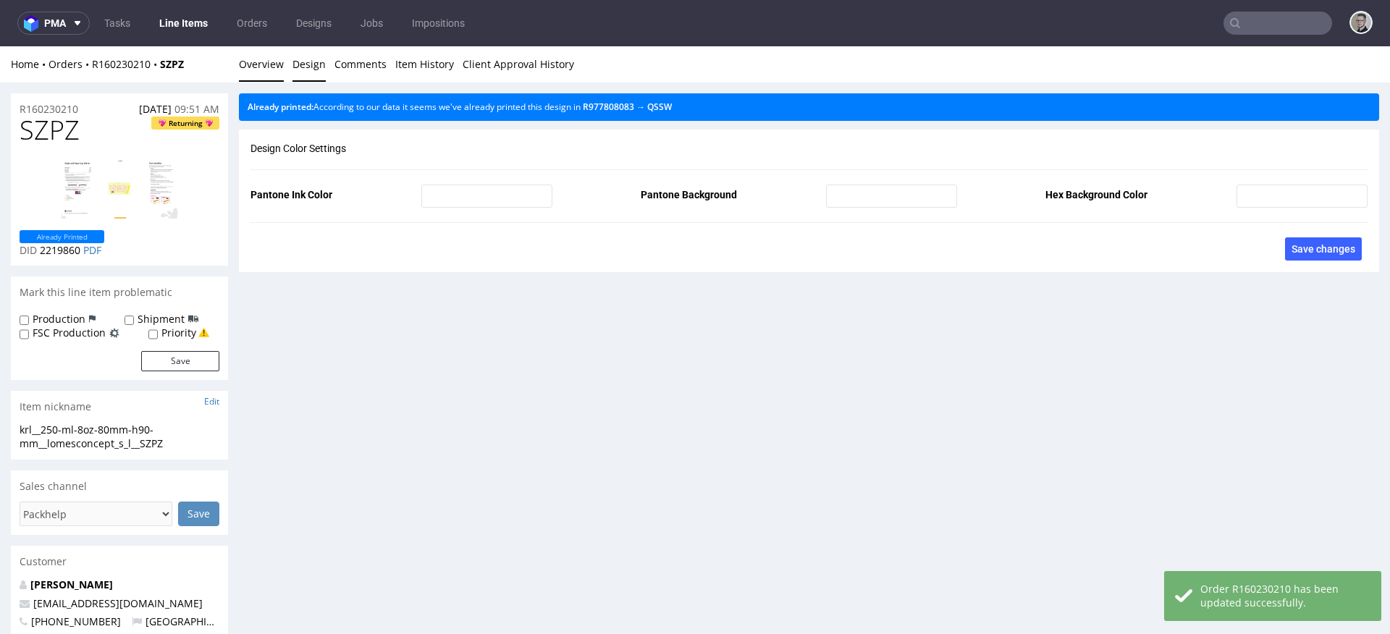
drag, startPoint x: 279, startPoint y: 64, endPoint x: 312, endPoint y: 62, distance: 33.4
click at [279, 64] on link "Overview" at bounding box center [261, 63] width 45 height 35
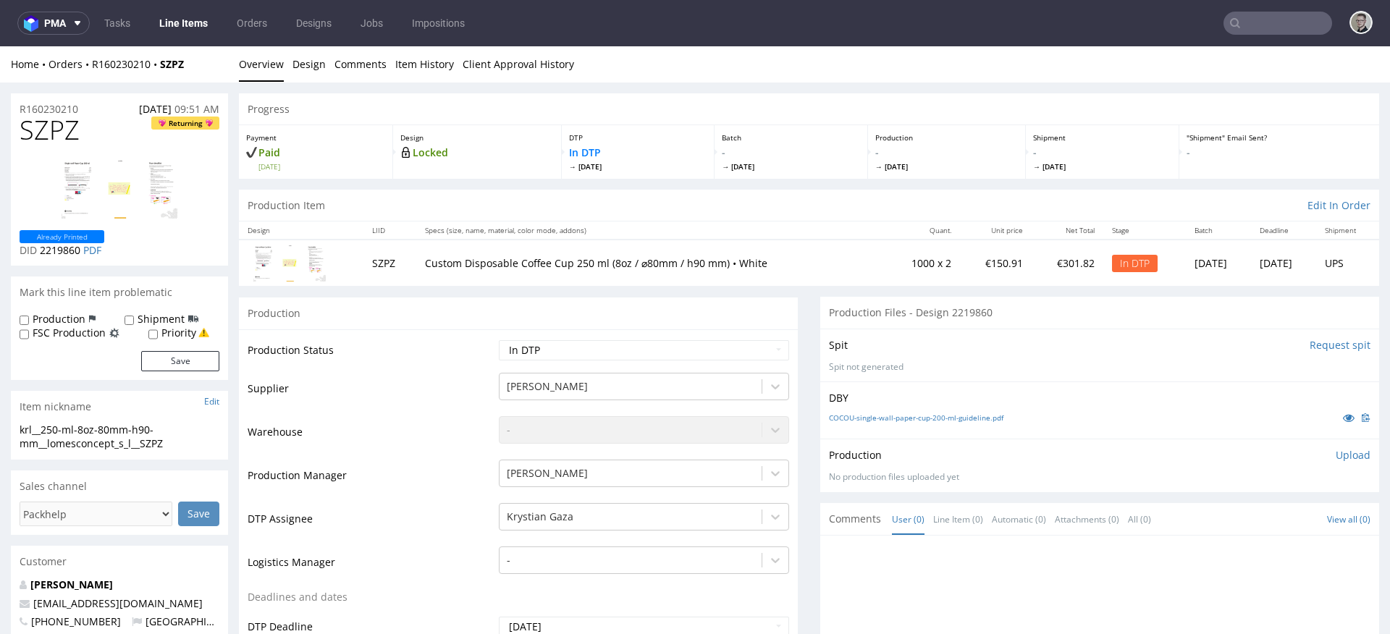
click at [109, 435] on div "krl__250-ml-8oz-80mm-h90-mm__lomesconcept_s_l__SZPZ" at bounding box center [120, 437] width 200 height 28
click at [110, 435] on div "krl__250-ml-8oz-80mm-h90-mm__lomesconcept_s_l__SZPZ" at bounding box center [120, 437] width 200 height 28
copy div "krl__250-ml-8oz-80mm-h90-mm__lomesconcept_s_l__SZPZ Update"
drag, startPoint x: 79, startPoint y: 104, endPoint x: 0, endPoint y: 106, distance: 79.0
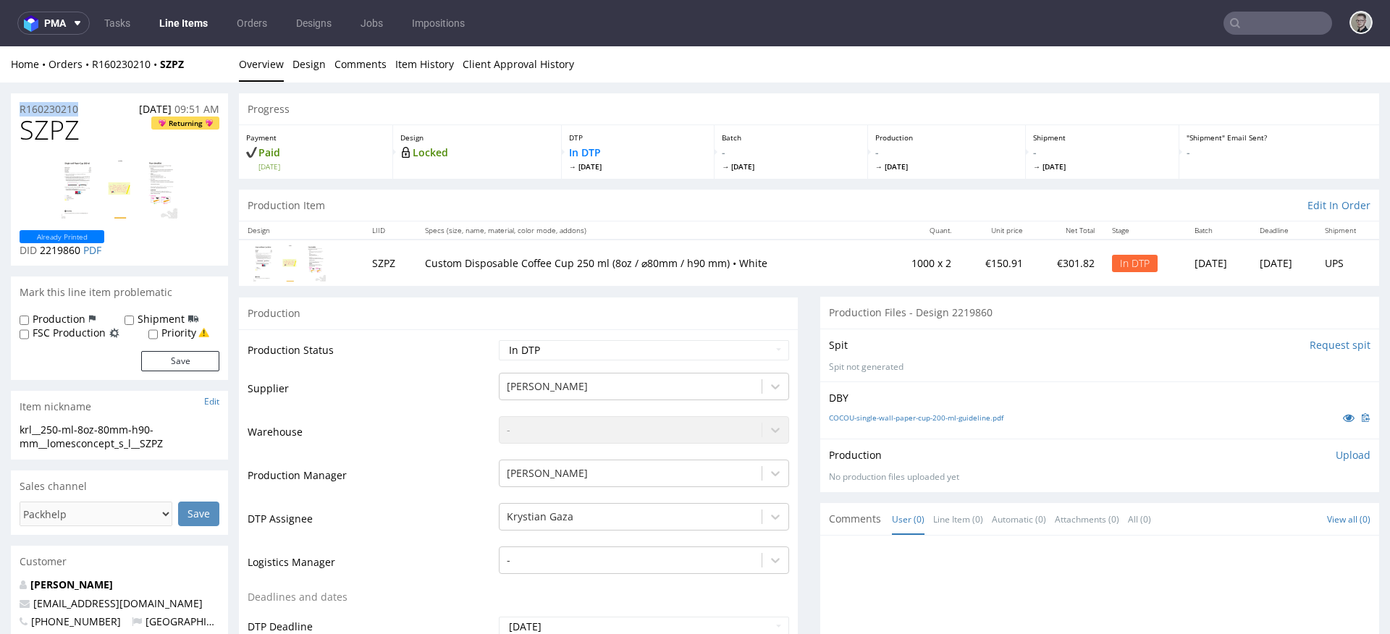
copy p "R160230210"
click at [1336, 453] on p "Upload" at bounding box center [1353, 455] width 35 height 14
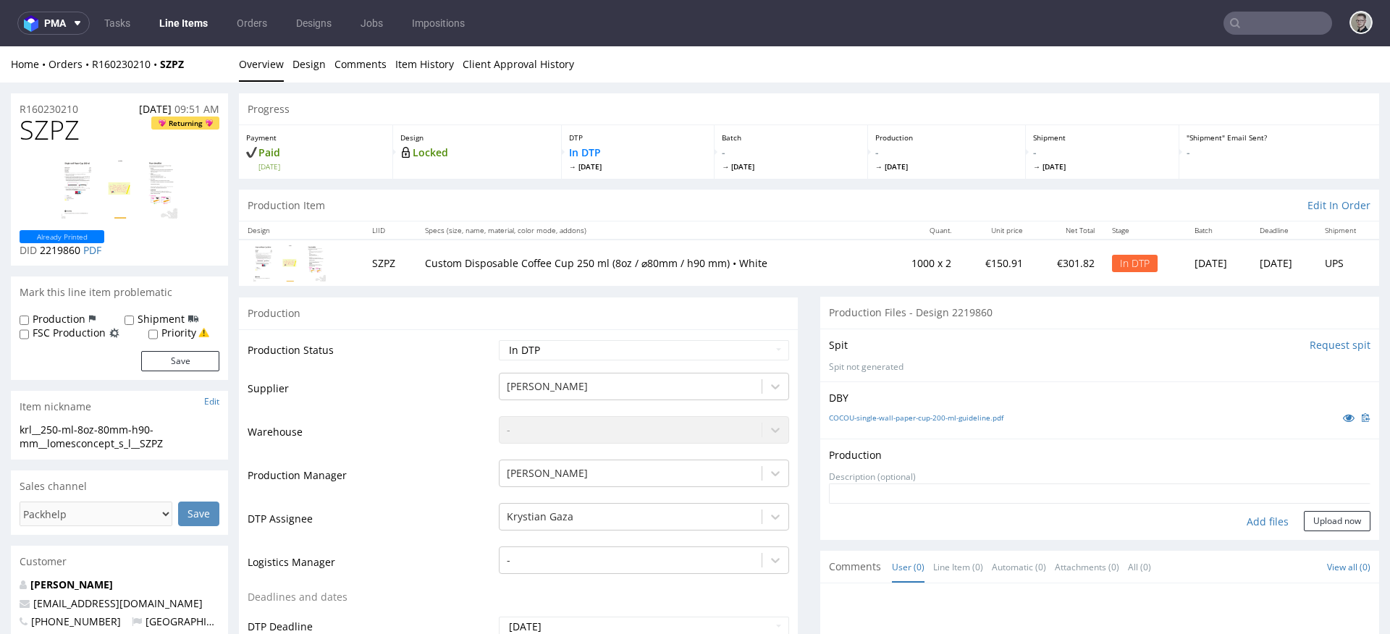
click at [1242, 522] on div "Add files" at bounding box center [1268, 522] width 72 height 22
type input "C:\fakepath\krl__250-ml-8oz-80mm-h90-mm__lomesconcept_s_l__SZPZ__d2219860__oR16…"
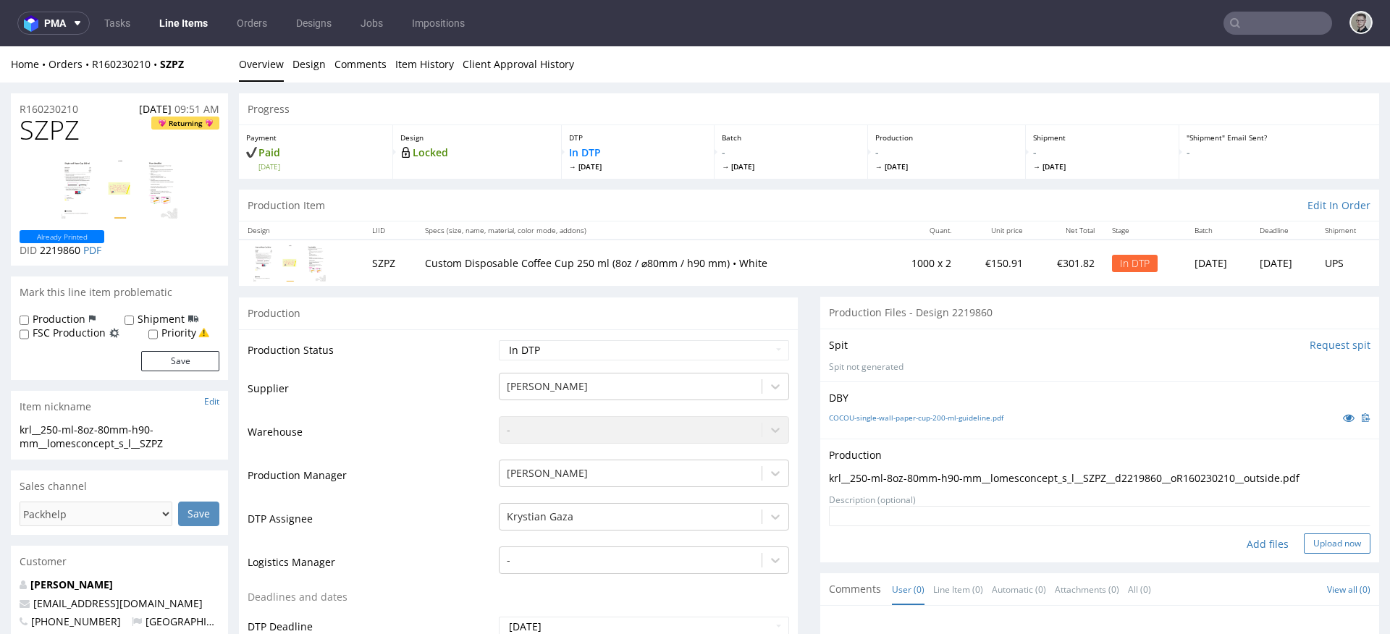
click at [1323, 543] on button "Upload now" at bounding box center [1337, 544] width 67 height 20
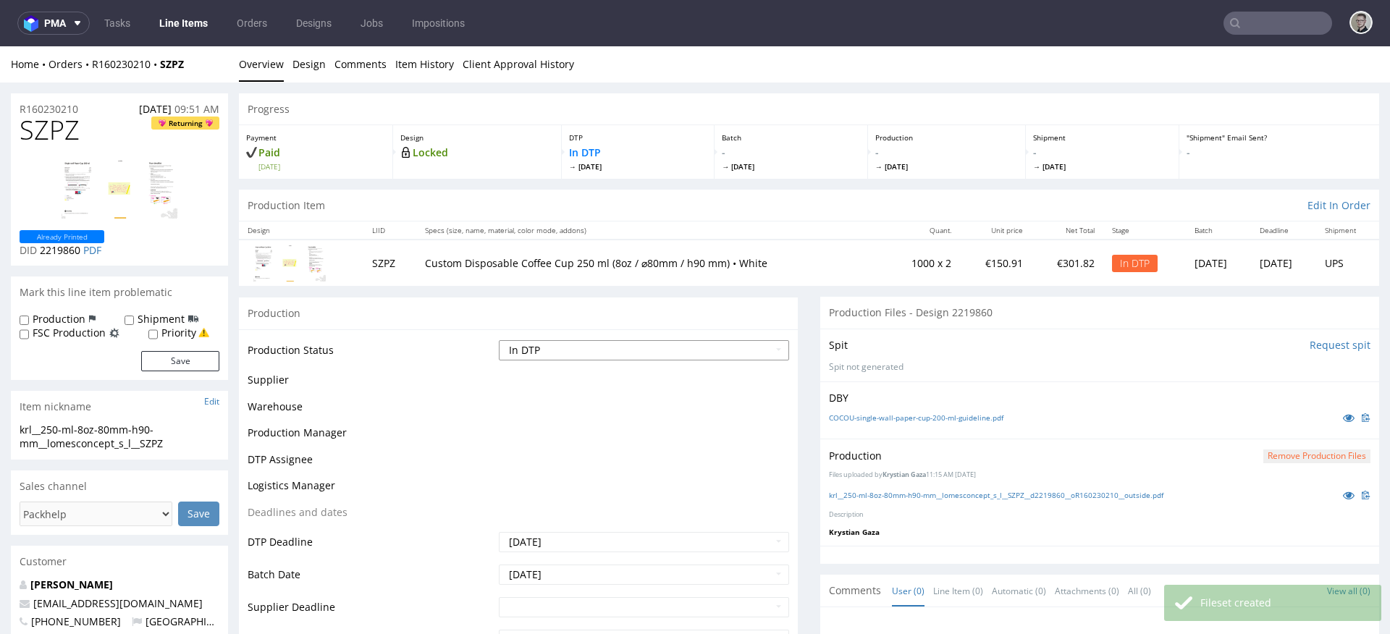
click at [626, 350] on select "Waiting for Artwork Waiting for Diecut Waiting for Mockup Waiting for DTP Waiti…" at bounding box center [644, 350] width 290 height 20
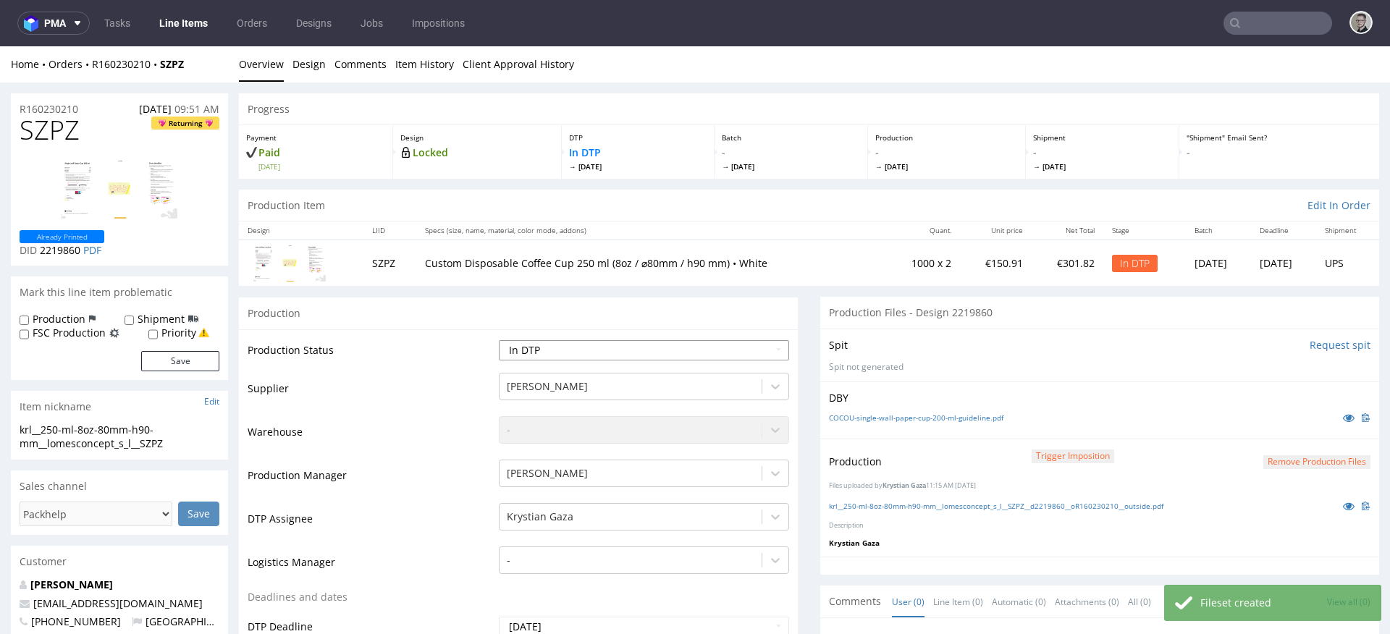
select select "dtp_production_ready"
click at [499, 340] on select "Waiting for Artwork Waiting for Diecut Waiting for Mockup Waiting for DTP Waiti…" at bounding box center [644, 350] width 290 height 20
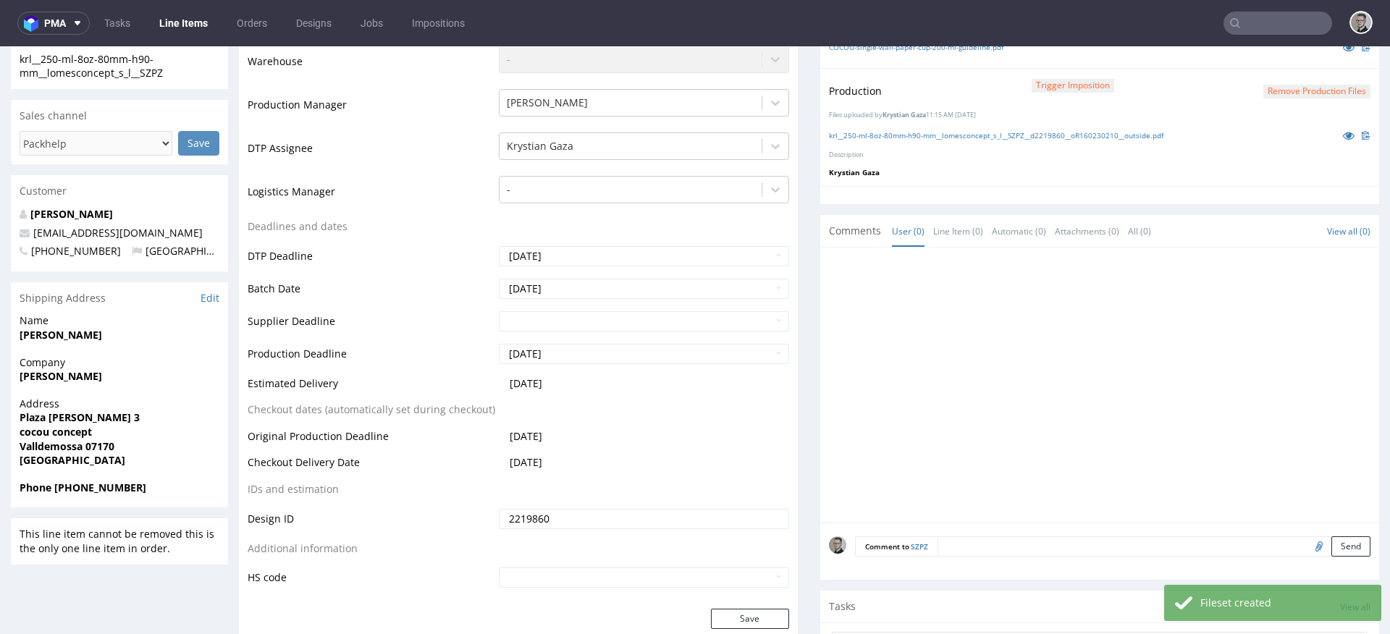
scroll to position [478, 0]
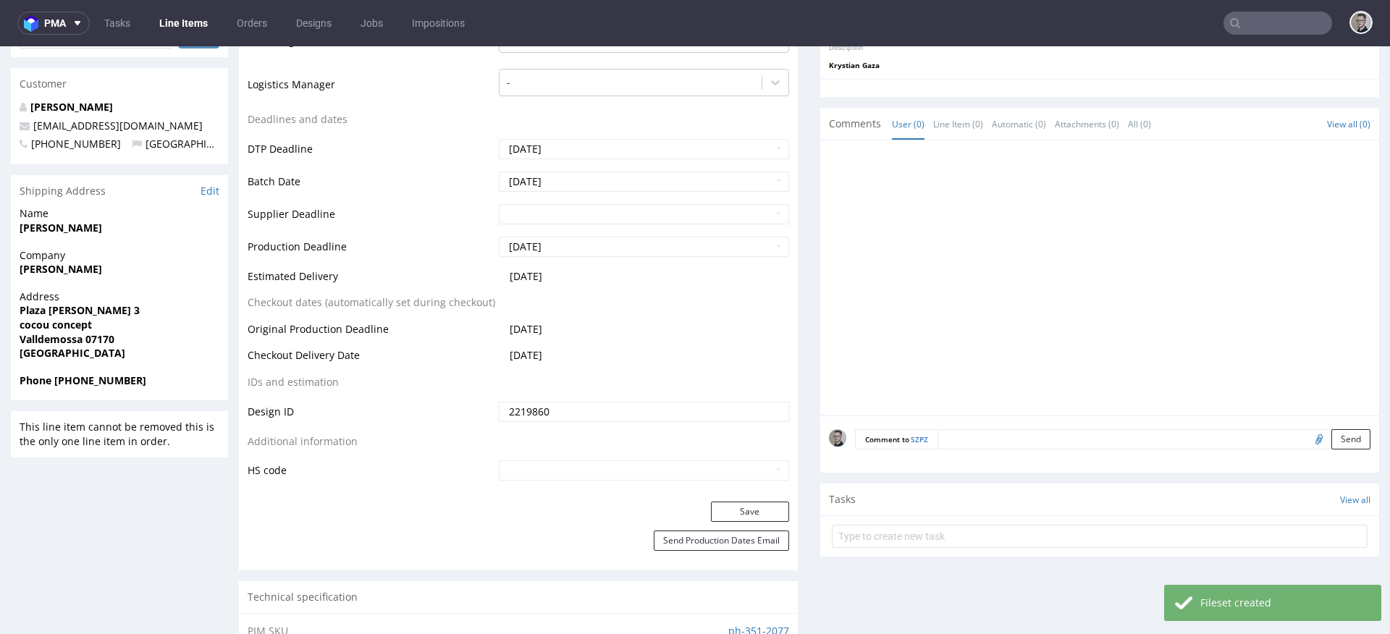
click at [750, 526] on div "Save" at bounding box center [518, 516] width 559 height 29
click at [764, 518] on button "Save" at bounding box center [750, 512] width 78 height 20
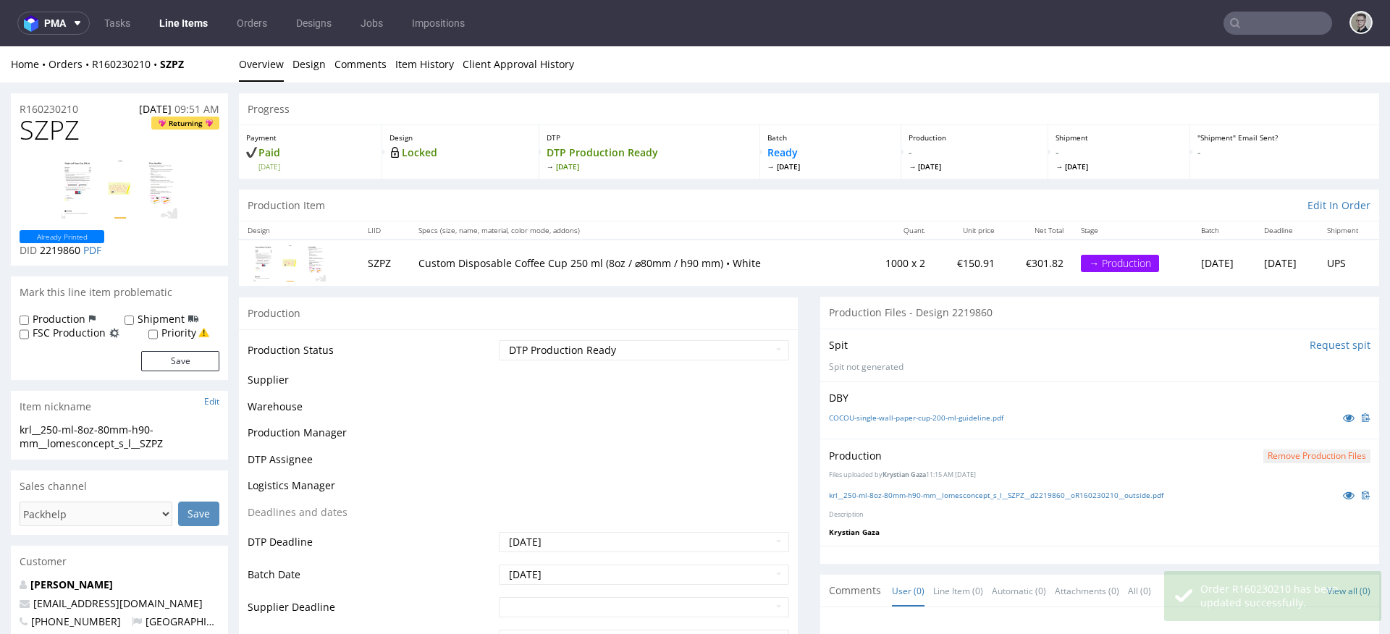
scroll to position [0, 0]
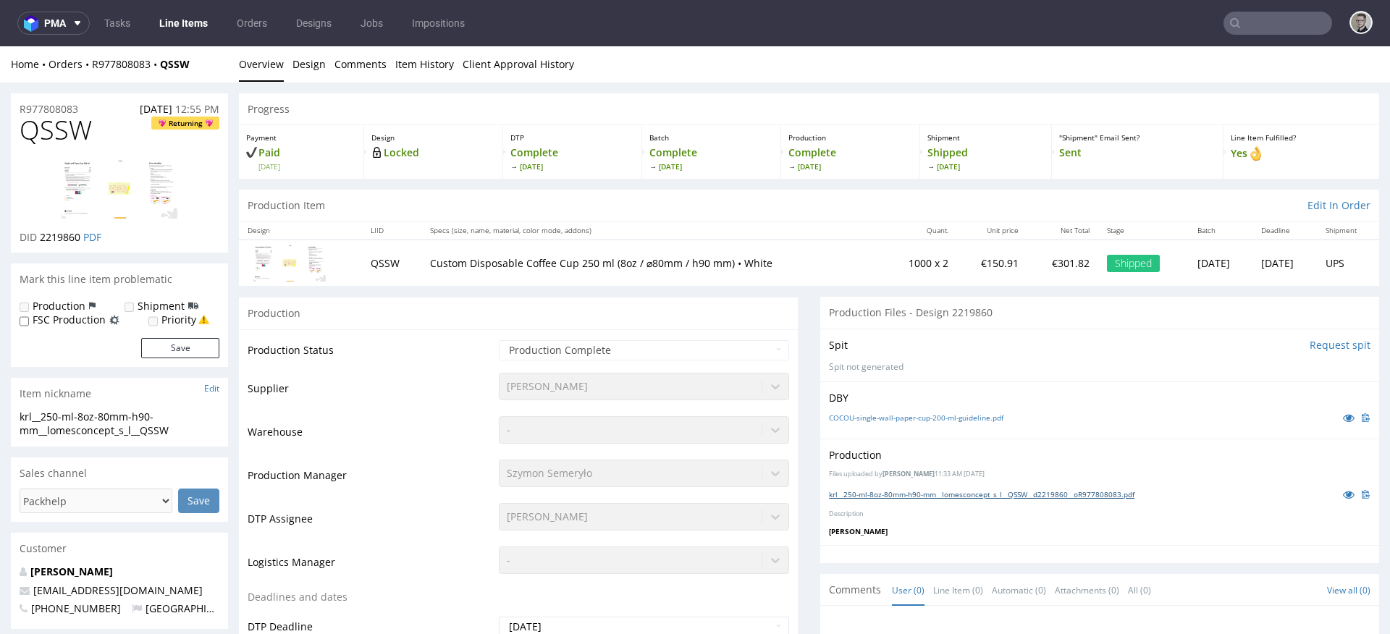
click at [1056, 496] on link "krl__250-ml-8oz-80mm-h90-mm__lomesconcept_s_l__QSSW__d2219860__oR977808083.pdf" at bounding box center [982, 494] width 306 height 10
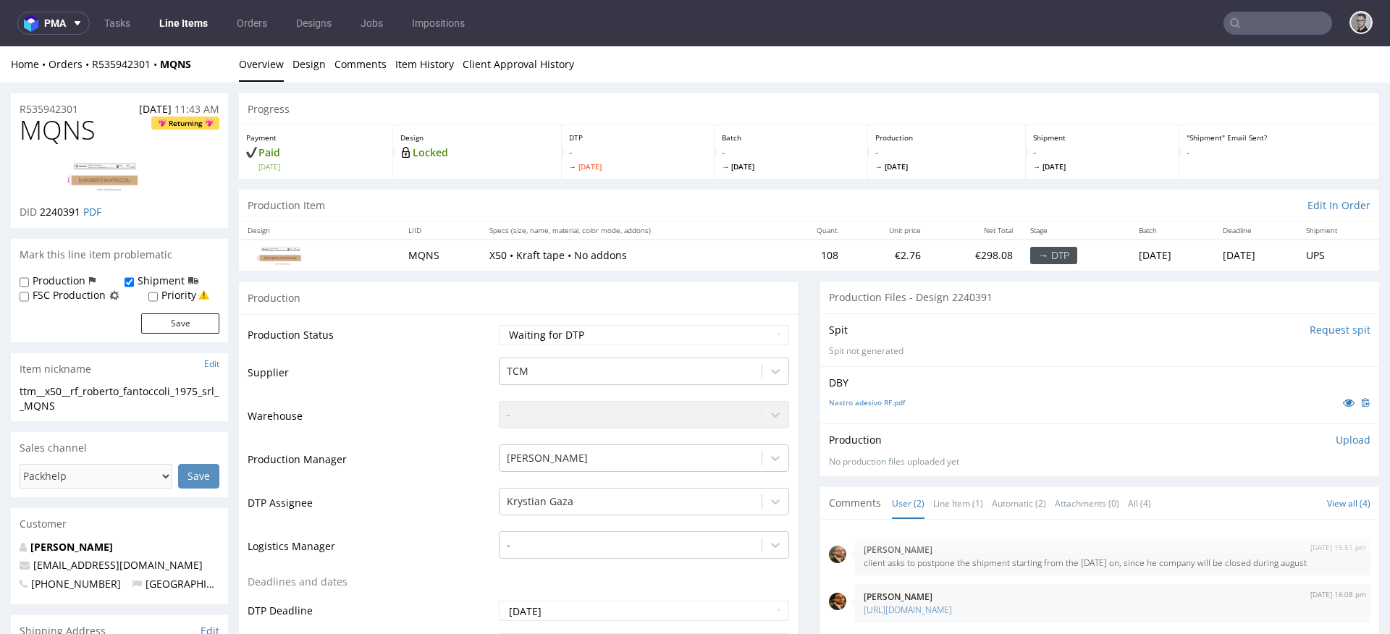
scroll to position [4, 0]
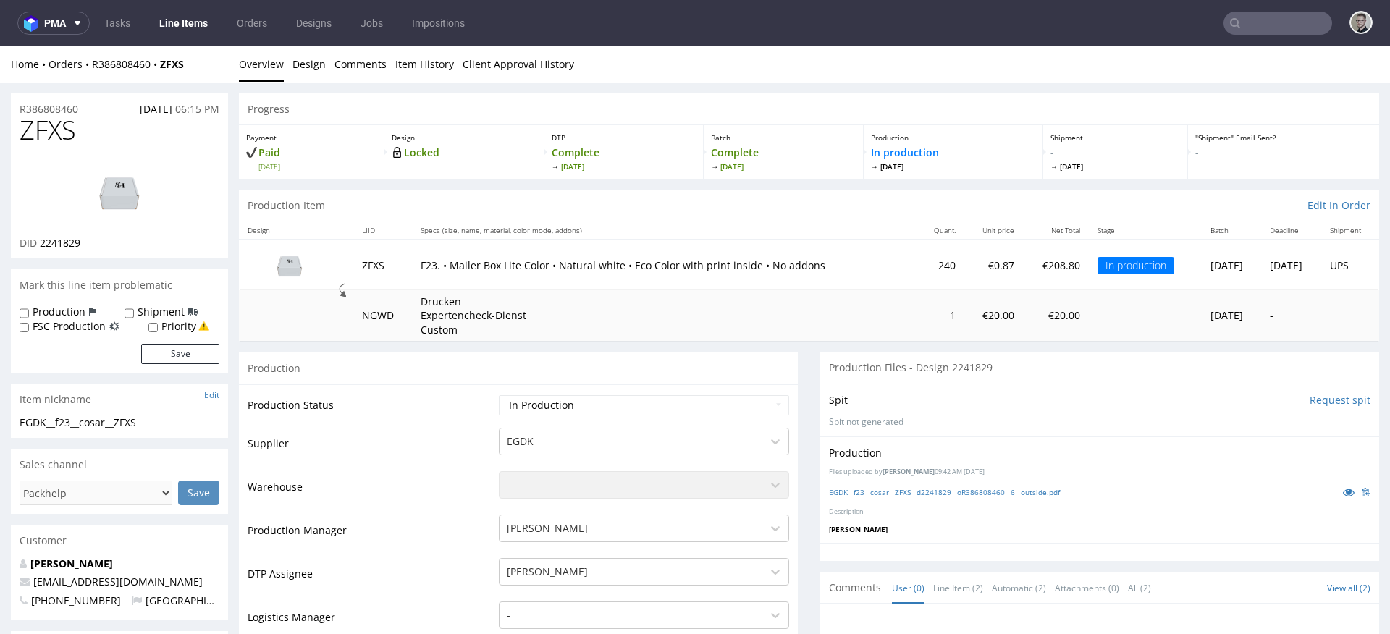
click at [124, 201] on img at bounding box center [120, 191] width 116 height 65
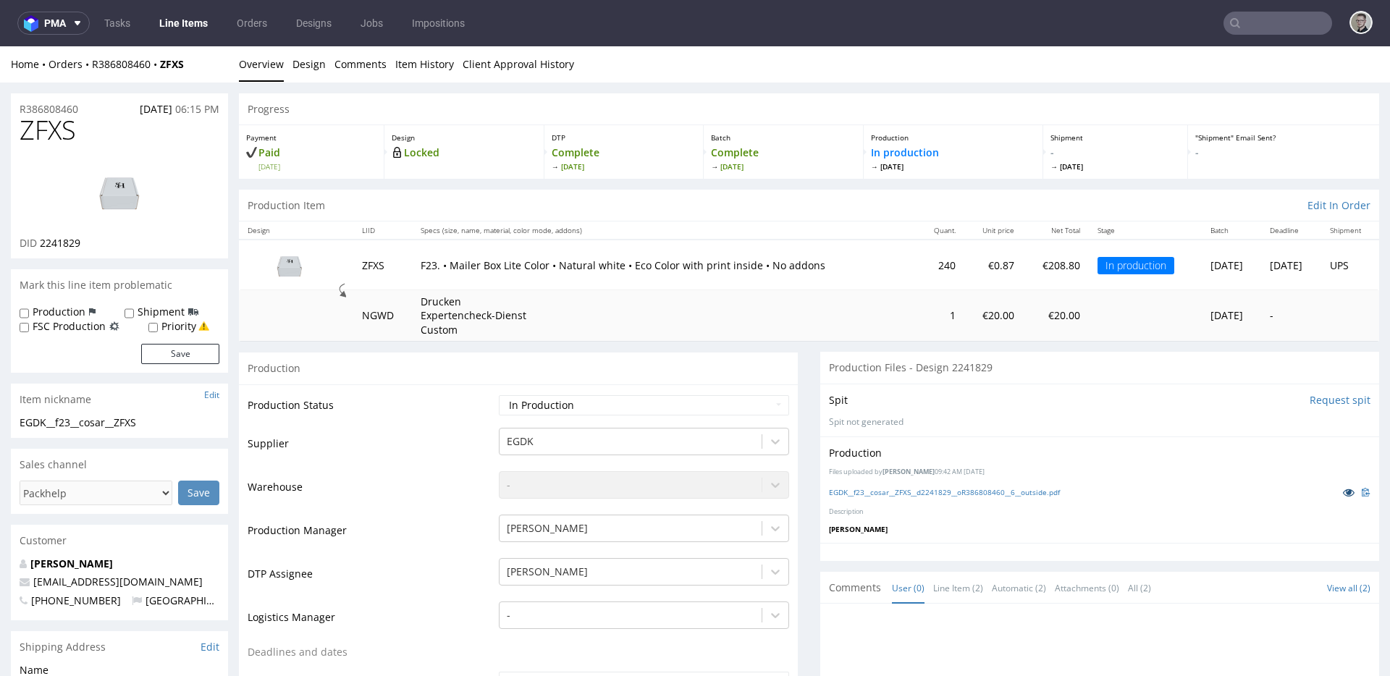
click at [1343, 493] on icon at bounding box center [1349, 492] width 12 height 10
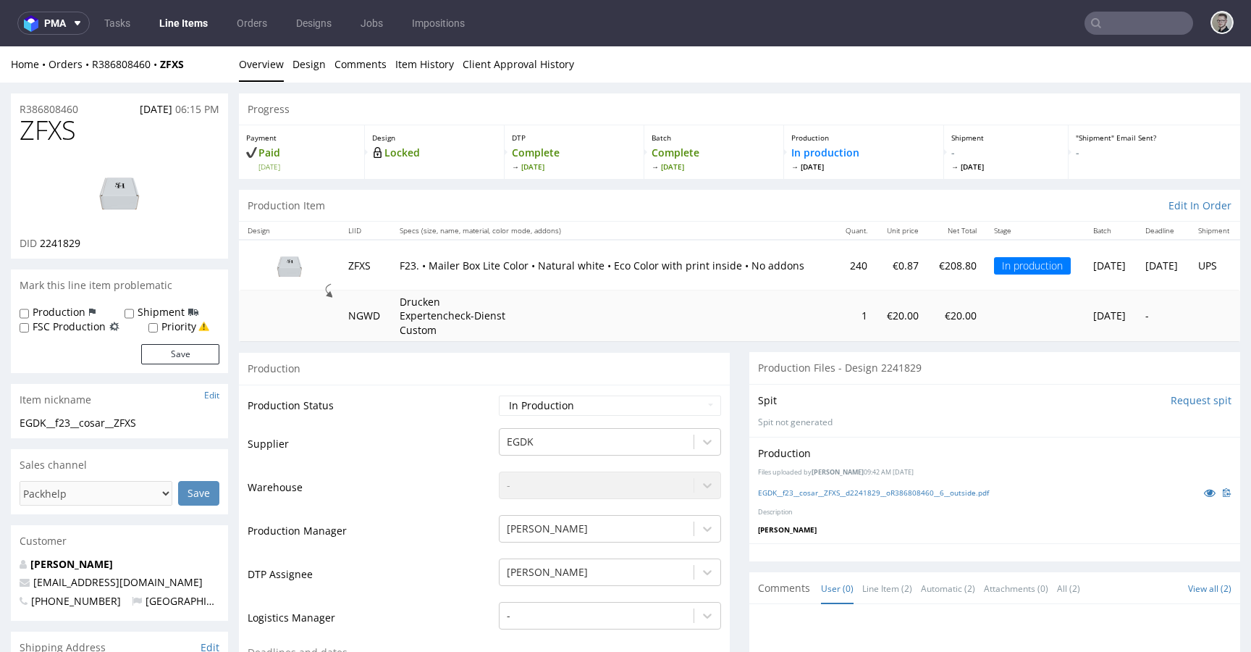
click at [264, 72] on link "Overview" at bounding box center [261, 63] width 45 height 35
click at [288, 67] on li "Overview" at bounding box center [266, 64] width 54 height 14
click at [304, 69] on link "Design" at bounding box center [309, 63] width 33 height 35
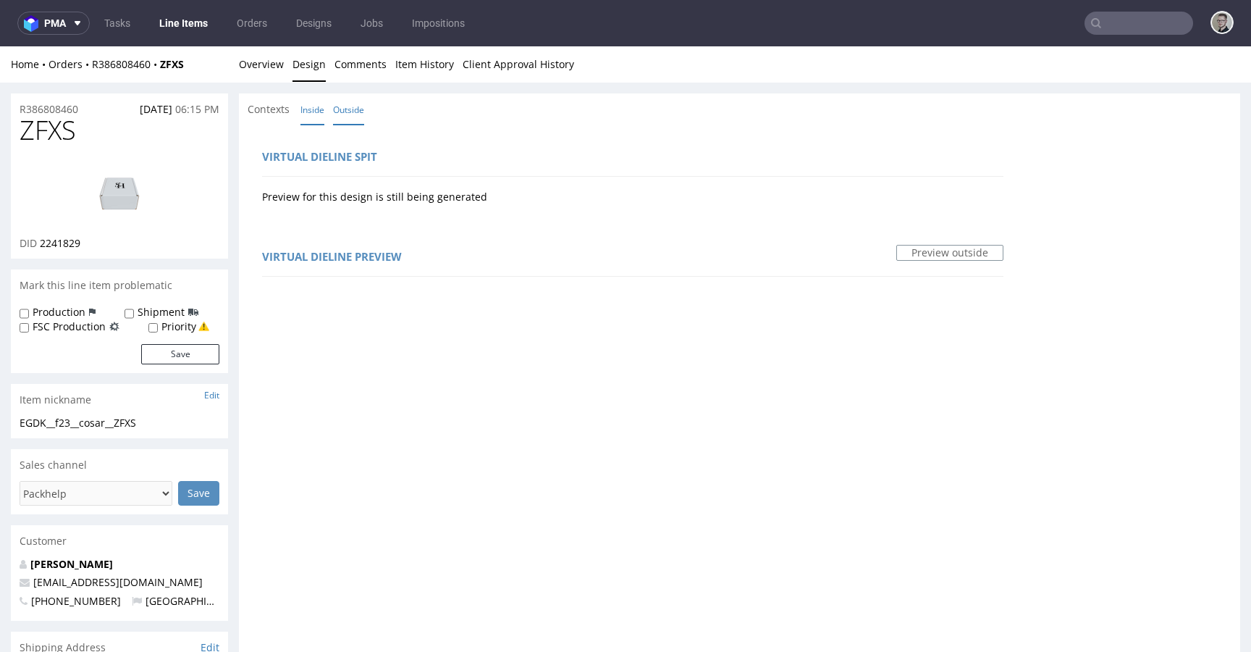
click at [321, 105] on link "Inside" at bounding box center [312, 109] width 24 height 31
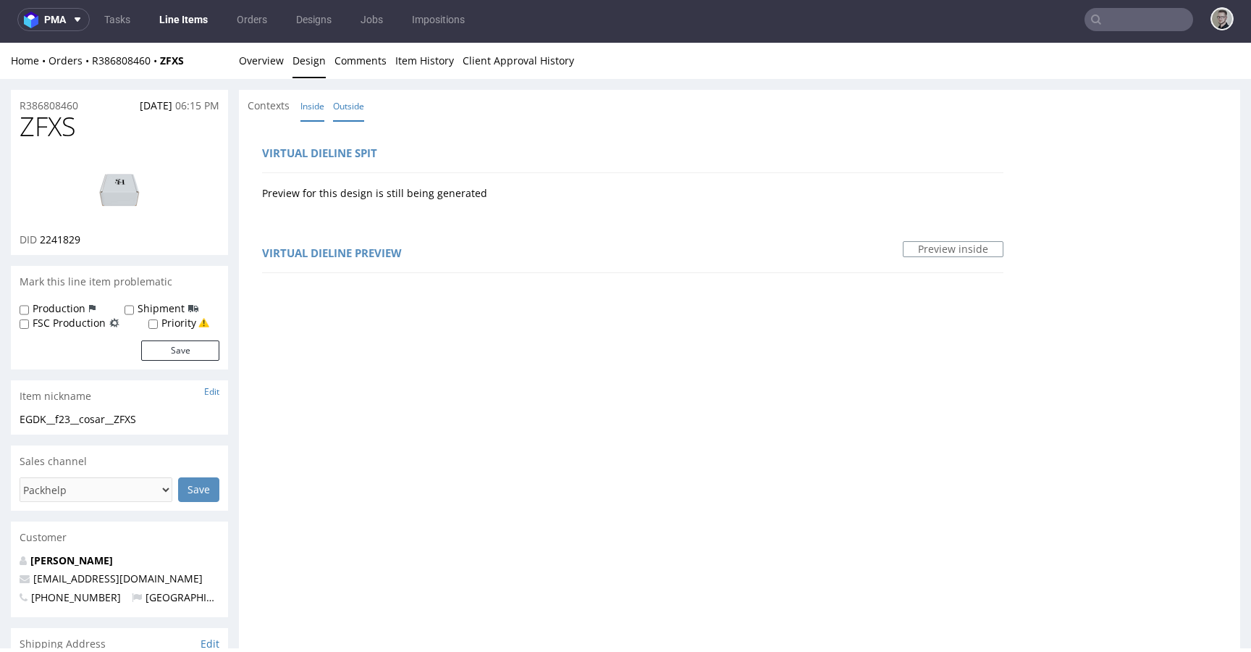
click at [352, 109] on link "Outside" at bounding box center [348, 106] width 31 height 31
drag, startPoint x: 257, startPoint y: 68, endPoint x: 462, endPoint y: 154, distance: 222.3
click at [256, 68] on link "Overview" at bounding box center [261, 60] width 45 height 35
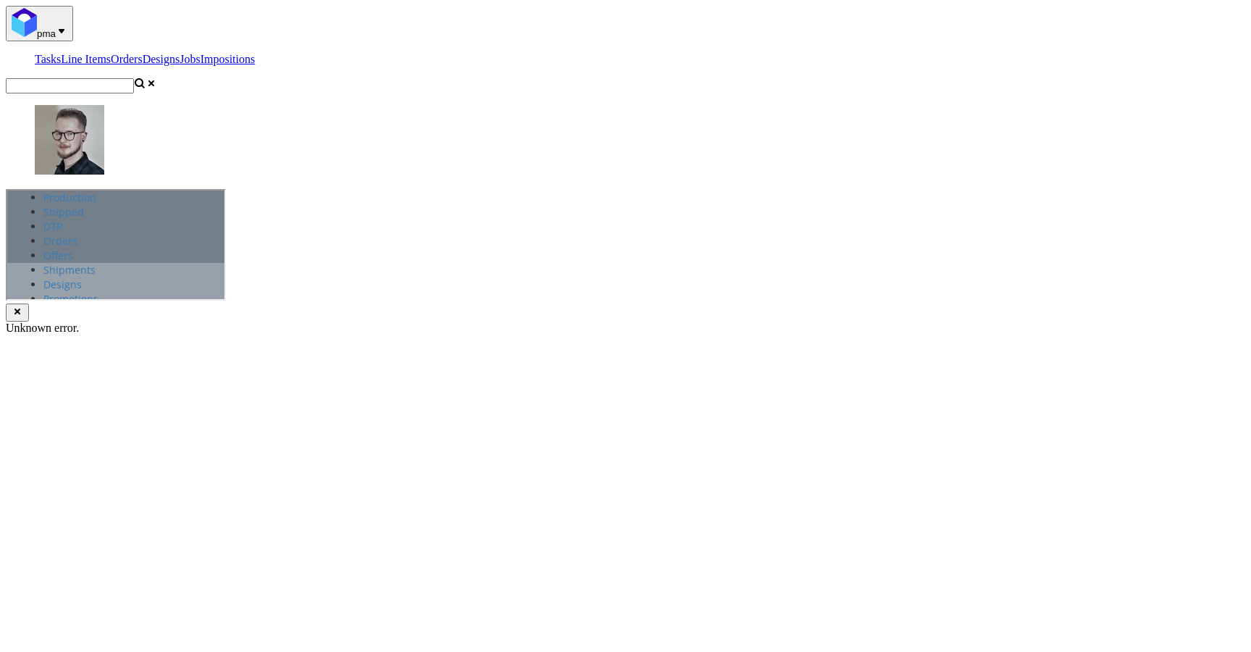
drag, startPoint x: 578, startPoint y: 481, endPoint x: 580, endPoint y: 502, distance: 21.8
select select "dtp_ca_needed"
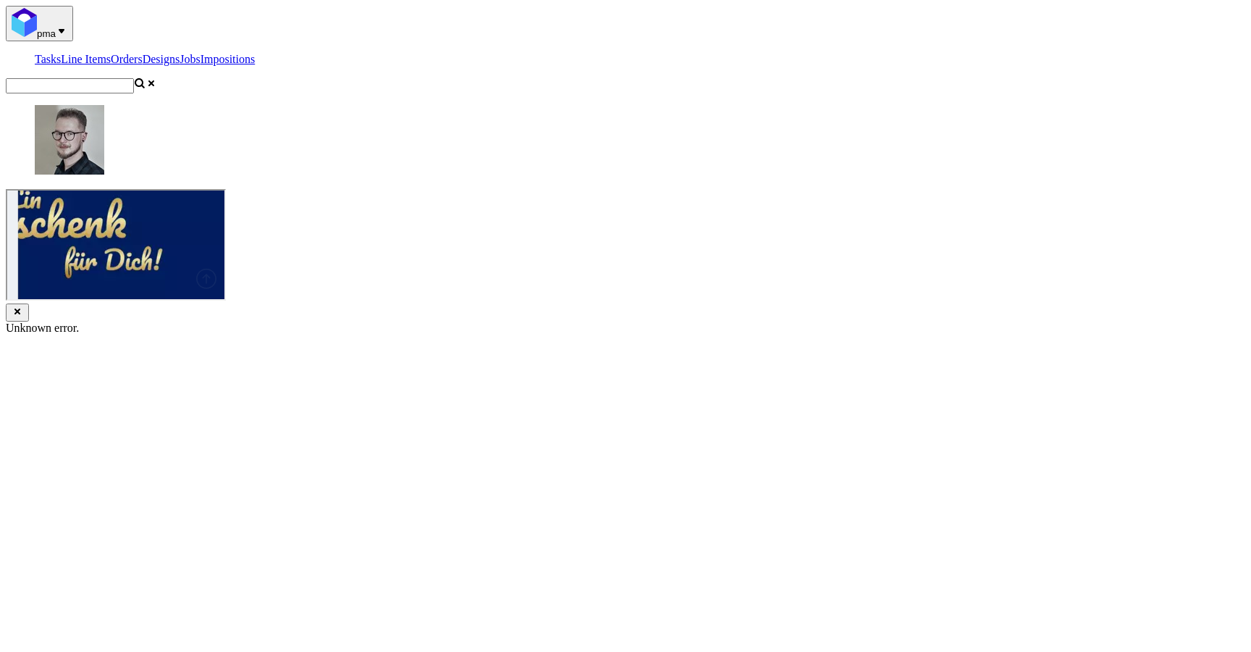
scroll to position [492, 0]
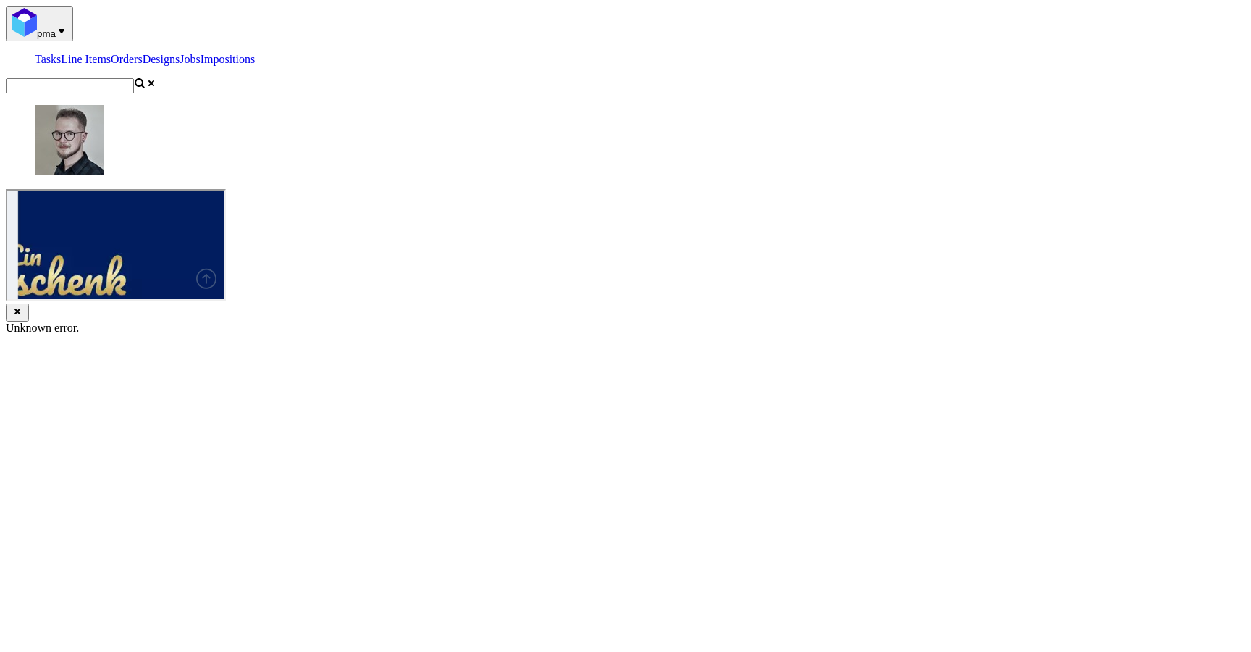
scroll to position [0, 0]
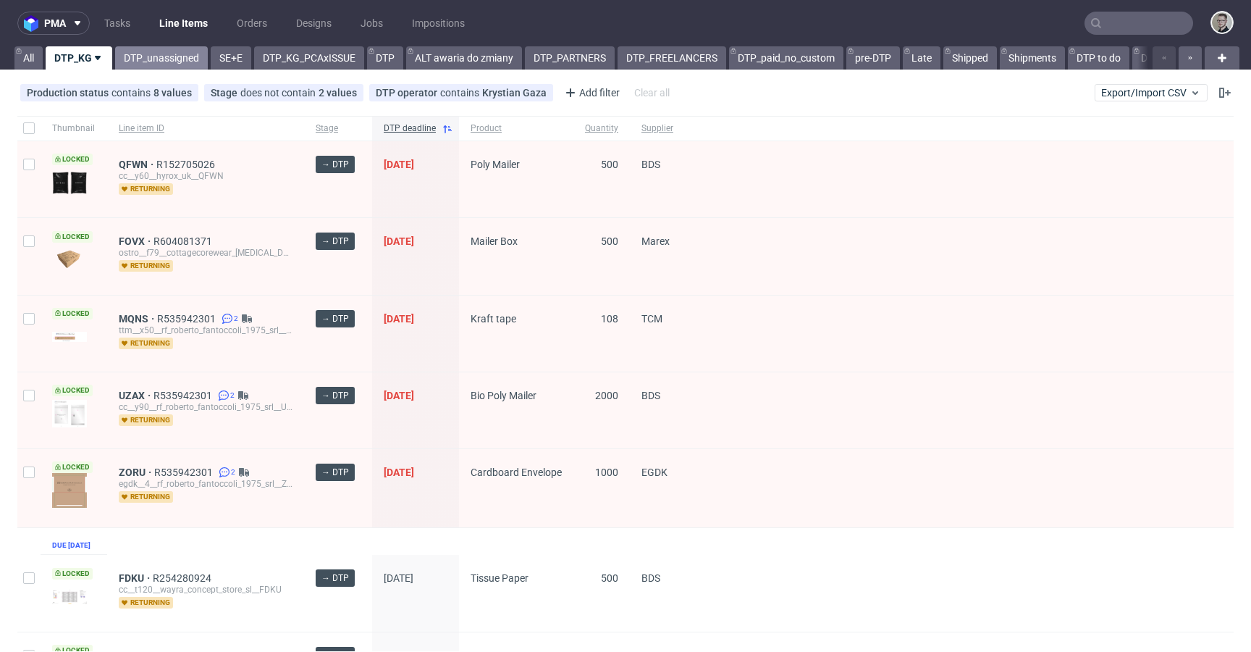
click at [161, 62] on link "DTP_unassigned" at bounding box center [161, 57] width 93 height 23
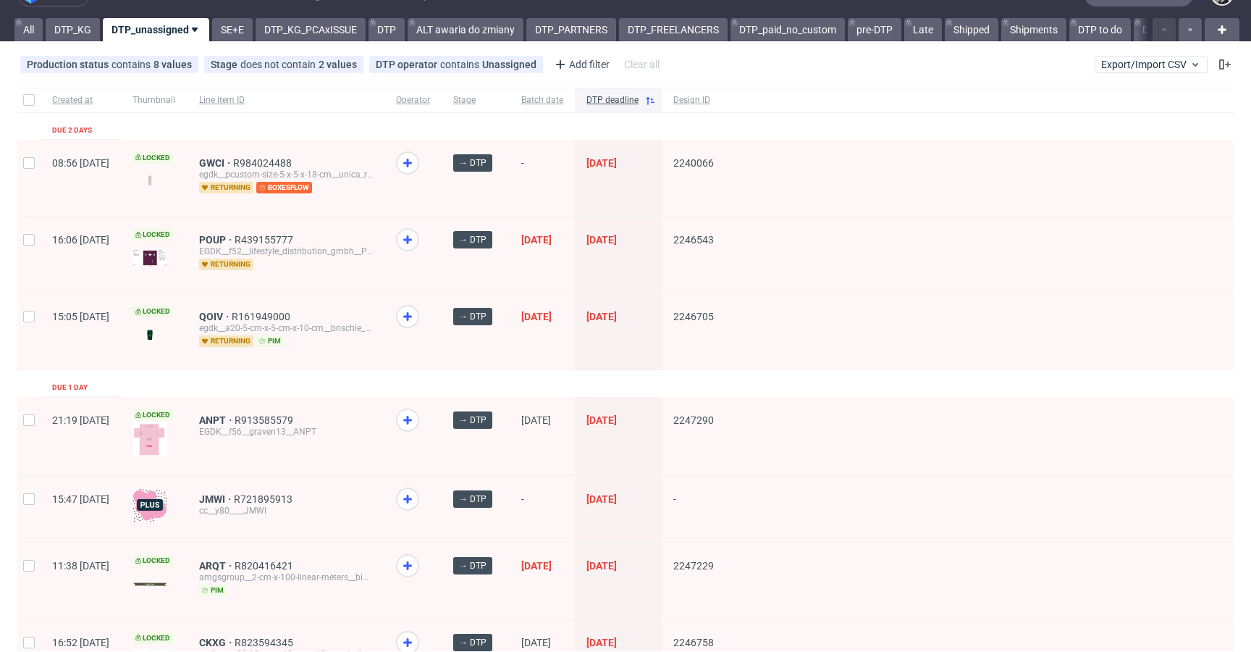
scroll to position [29, 0]
click at [233, 161] on span "GWCI" at bounding box center [216, 162] width 34 height 12
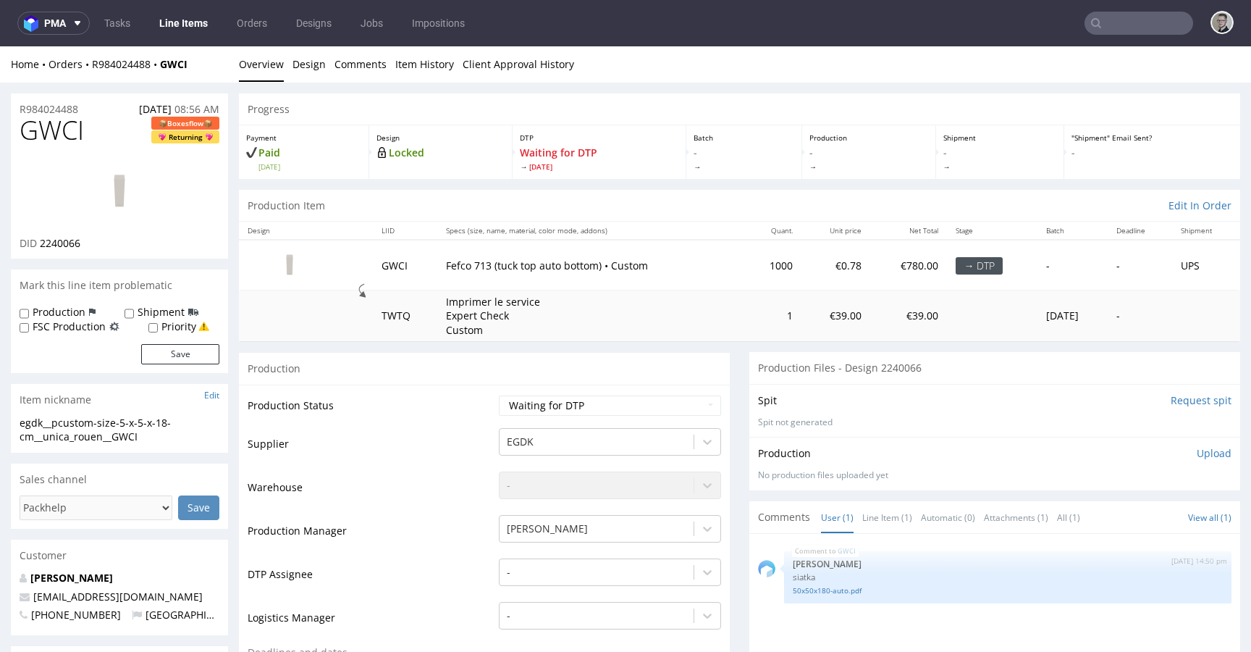
click at [287, 65] on li "Overview" at bounding box center [266, 64] width 54 height 14
click at [293, 65] on link "Design" at bounding box center [309, 63] width 33 height 35
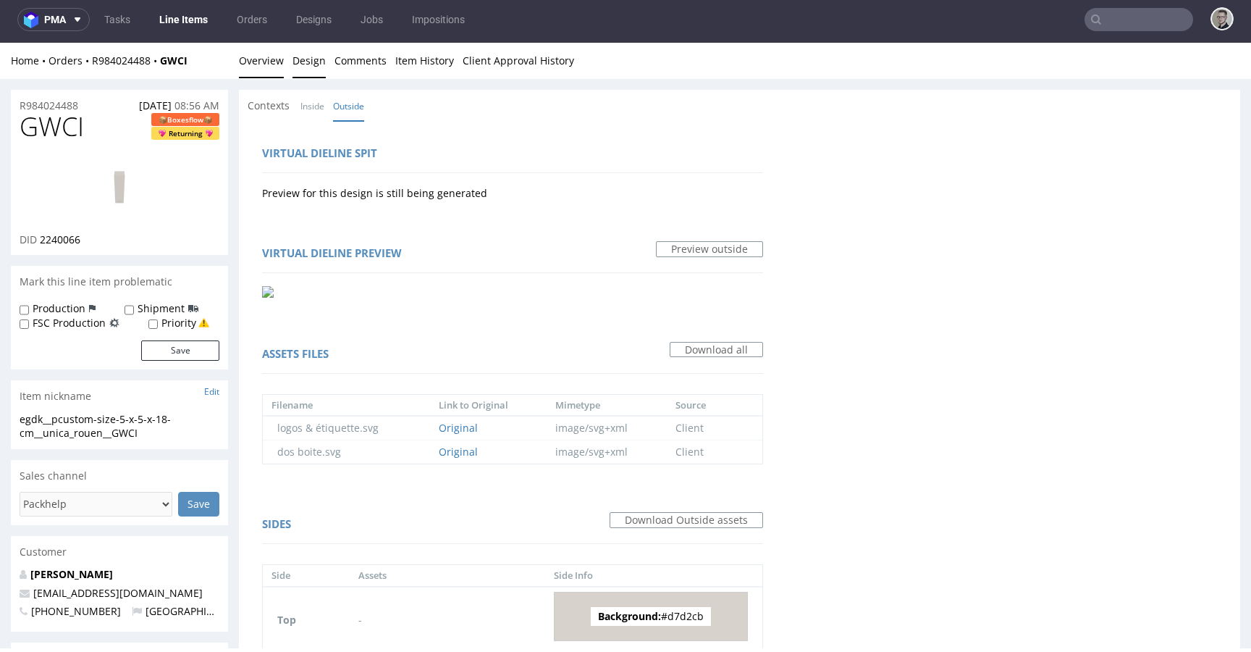
click at [244, 55] on link "Overview" at bounding box center [261, 60] width 45 height 35
